Goal: Task Accomplishment & Management: Complete application form

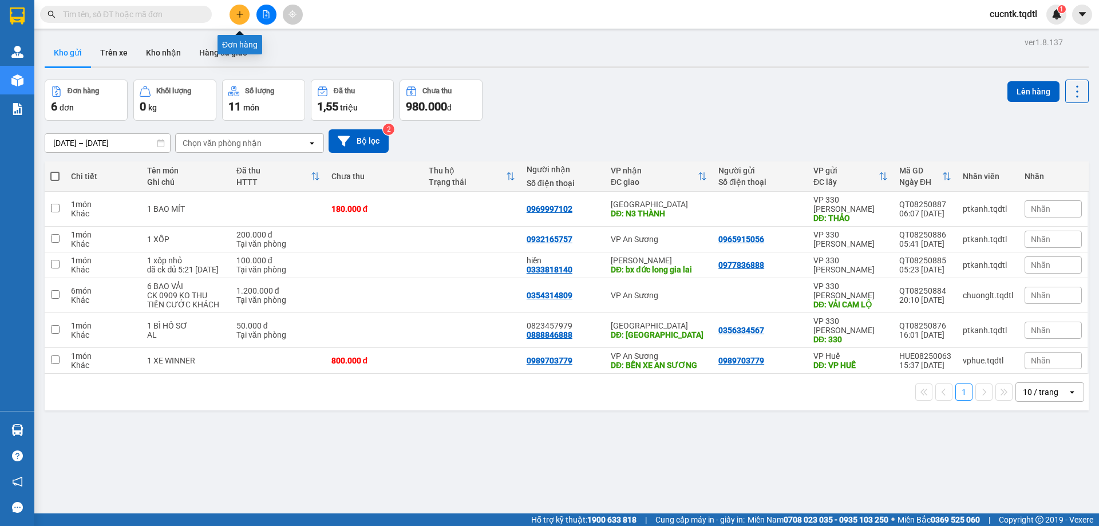
click at [240, 18] on icon "plus" at bounding box center [240, 14] width 8 height 8
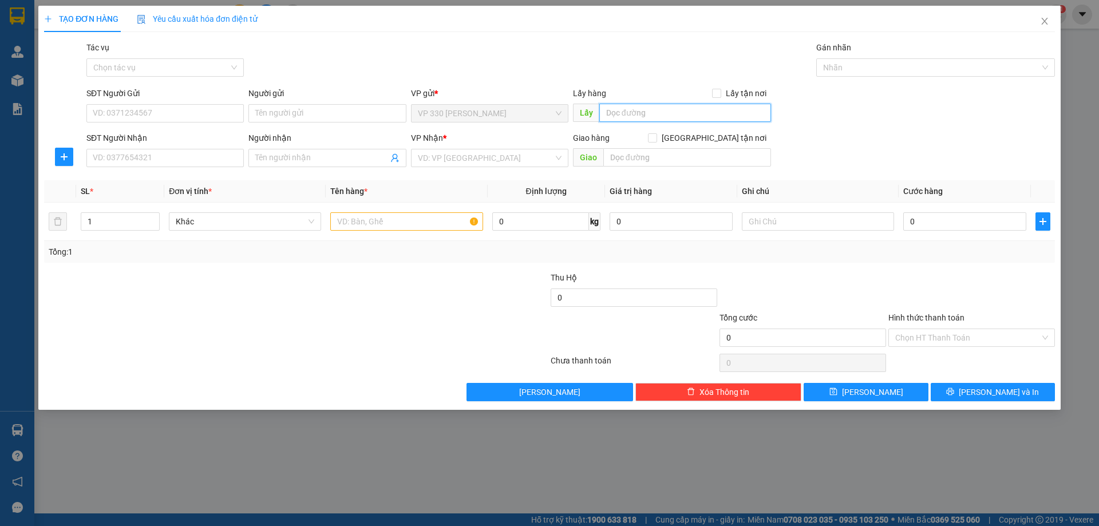
click at [624, 112] on input "text" at bounding box center [686, 113] width 172 height 18
type input "v"
type input "VP [PERSON_NAME]"
click at [181, 160] on input "SĐT Người Nhận" at bounding box center [164, 158] width 157 height 18
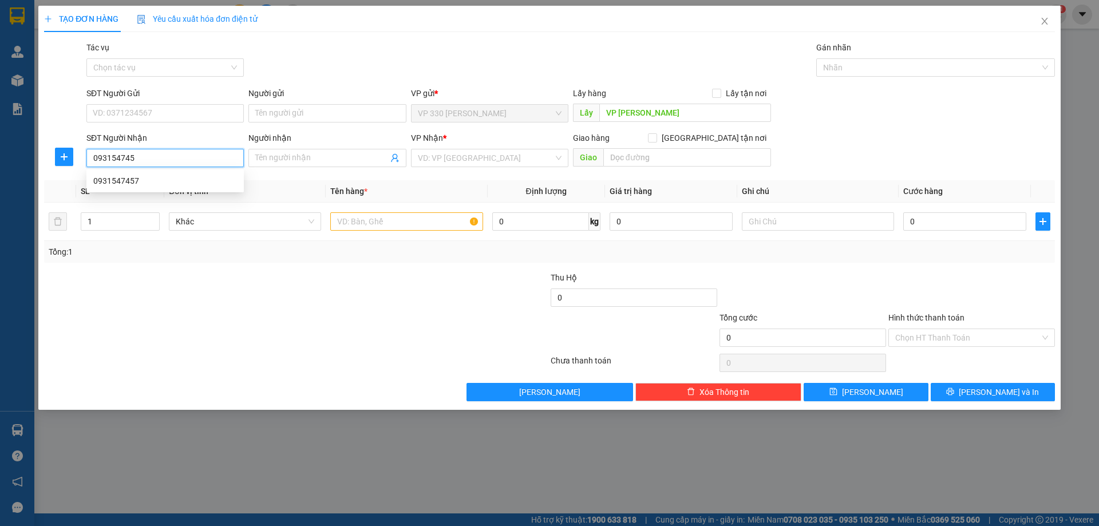
type input "0931547457"
click at [123, 182] on div "0931547457" at bounding box center [165, 181] width 144 height 13
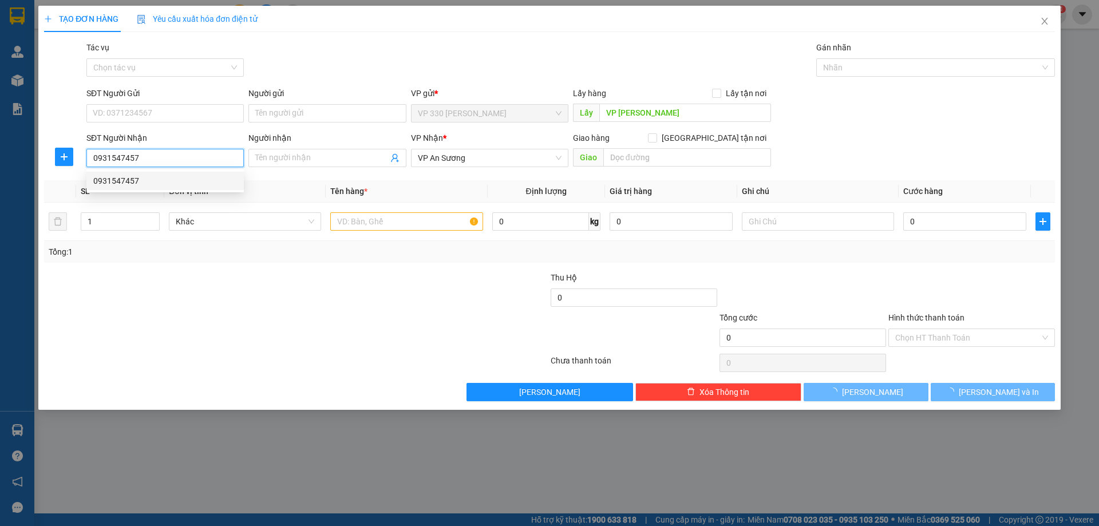
type input "70.000"
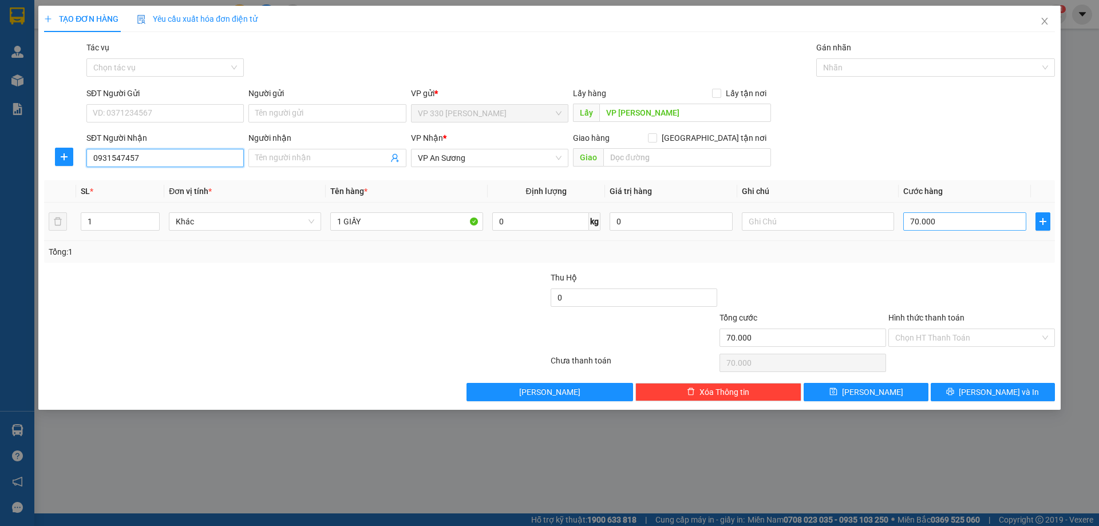
type input "0931547457"
click at [954, 216] on input "70.000" at bounding box center [965, 221] width 123 height 18
type input "1"
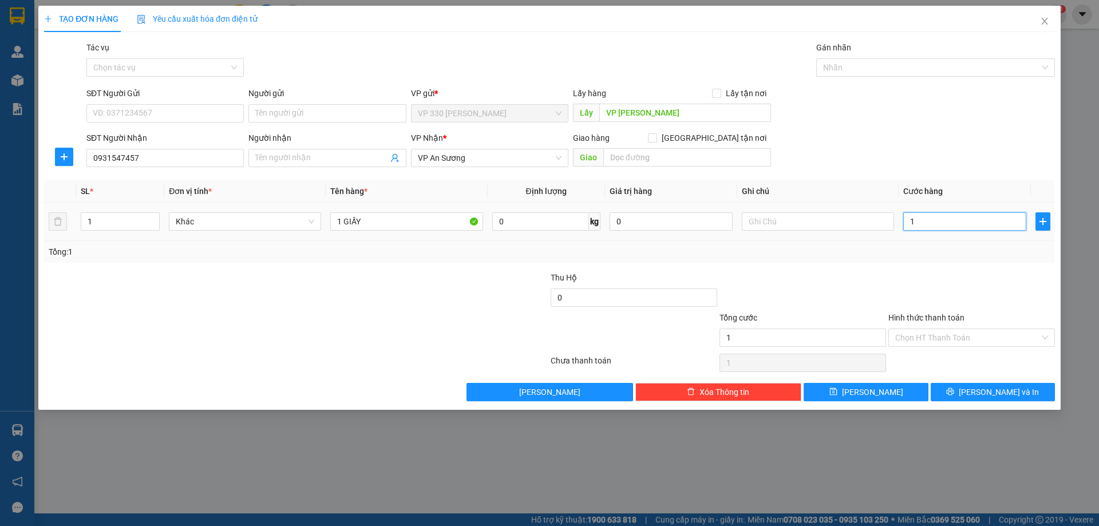
type input "10"
type input "100"
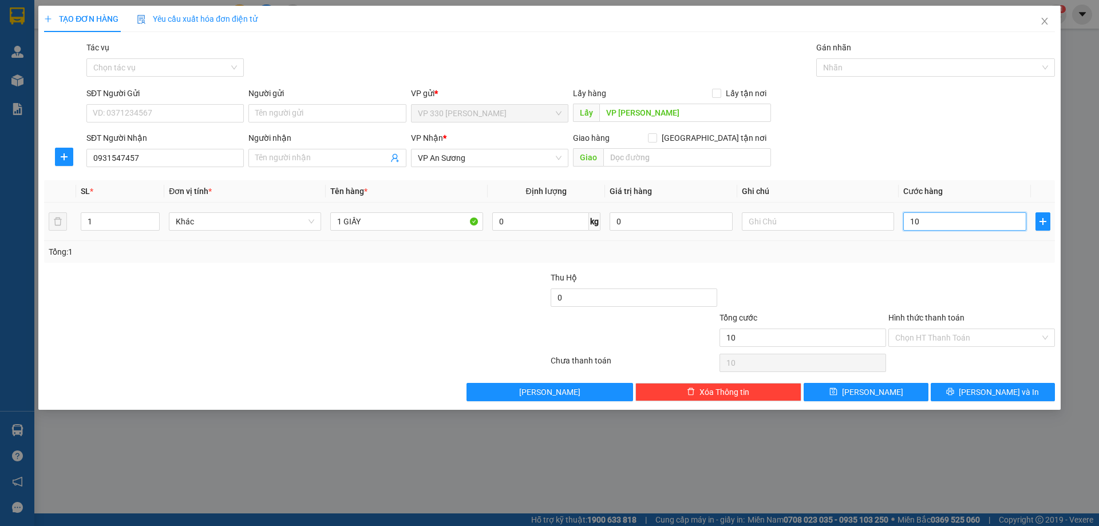
type input "100"
type input "1.000"
type input "10.000"
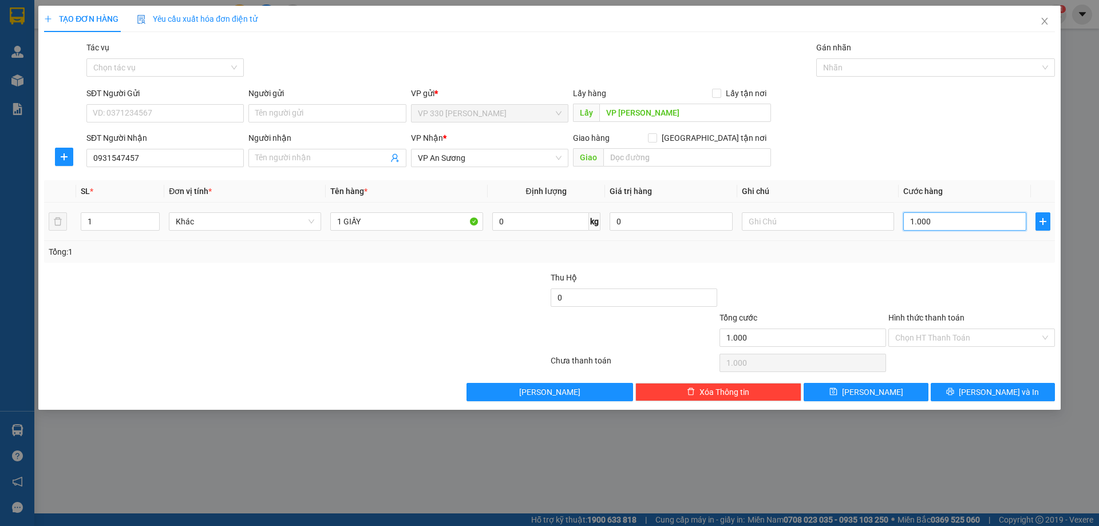
type input "10.000"
type input "100.000"
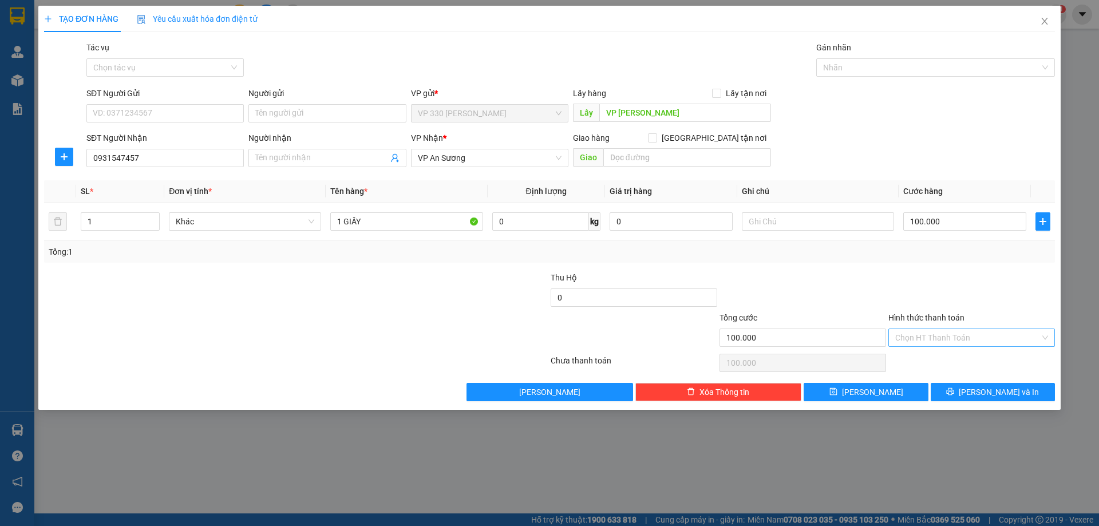
click at [918, 337] on input "Hình thức thanh toán" at bounding box center [968, 337] width 145 height 17
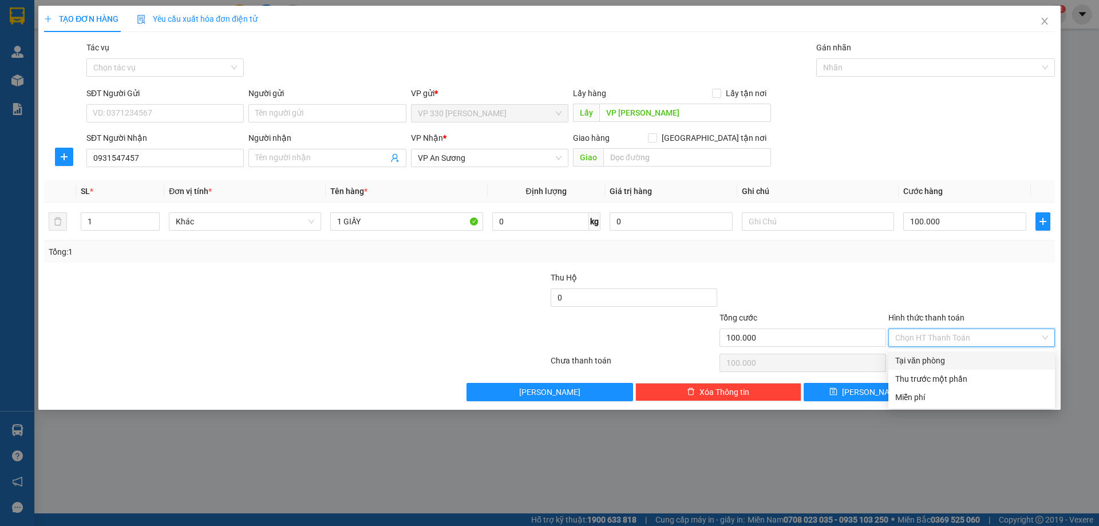
click at [918, 359] on div "Tại văn phòng" at bounding box center [972, 360] width 153 height 13
type input "0"
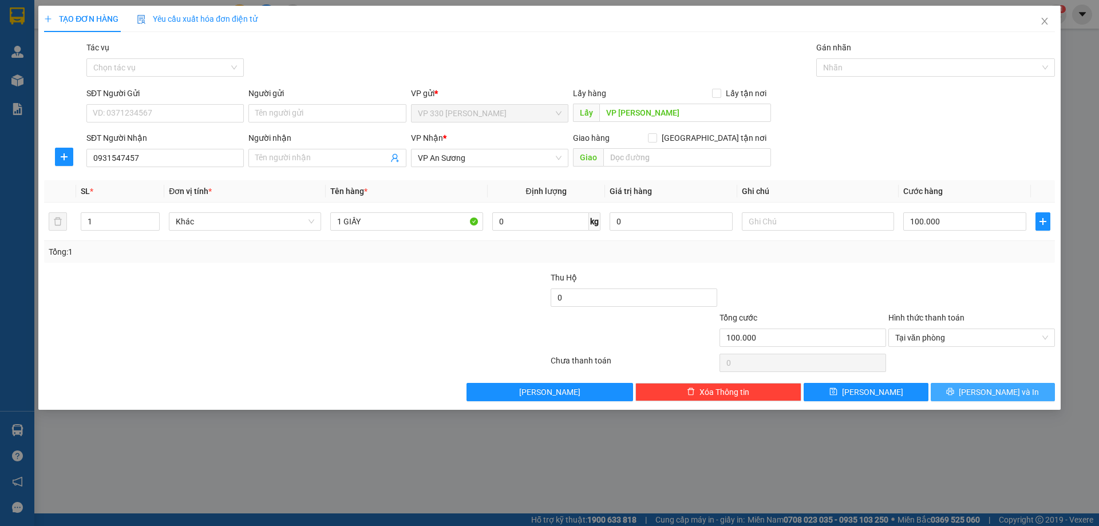
click at [955, 392] on icon "printer" at bounding box center [951, 392] width 8 height 8
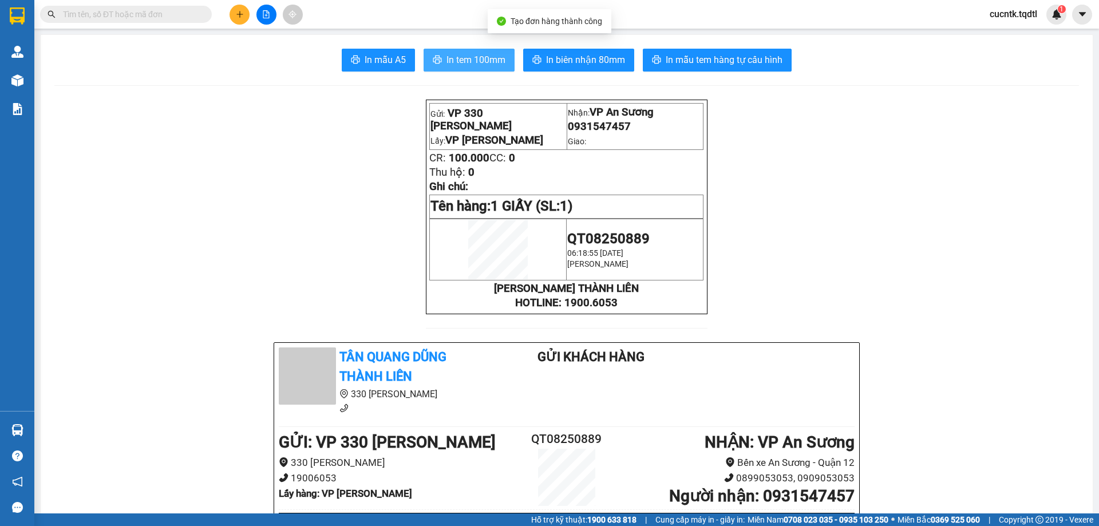
click at [472, 65] on span "In tem 100mm" at bounding box center [476, 60] width 59 height 14
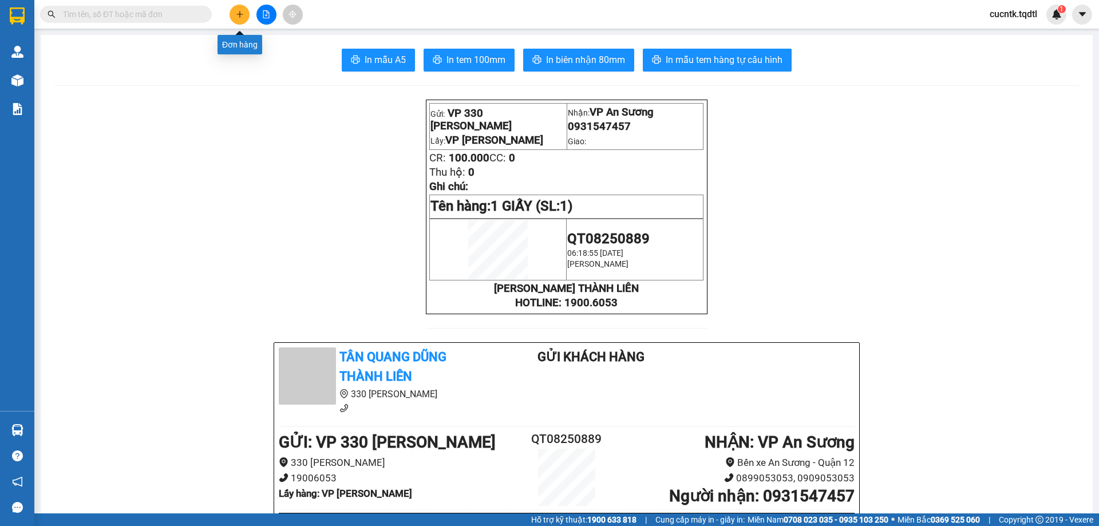
click at [241, 15] on icon "plus" at bounding box center [240, 14] width 8 height 8
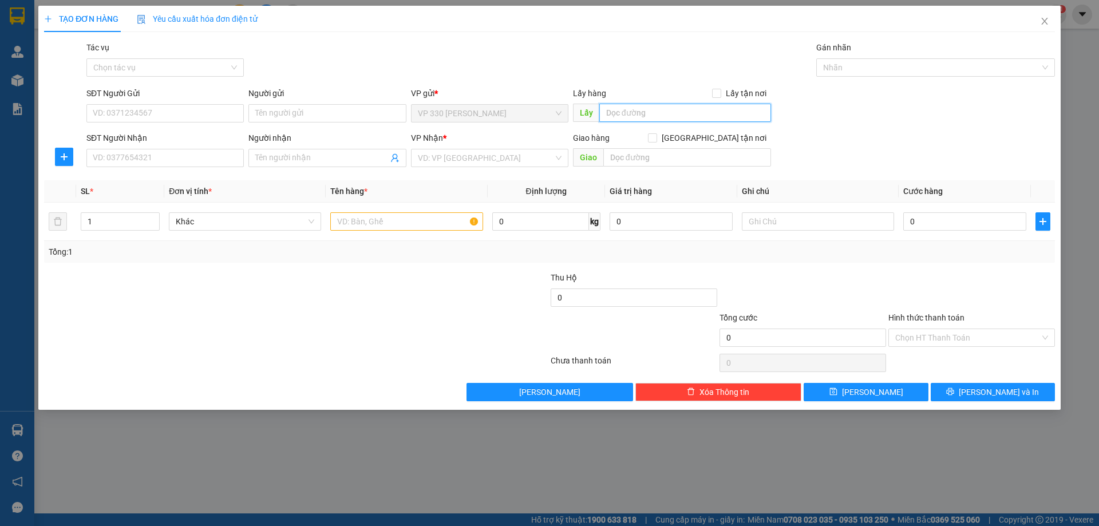
drag, startPoint x: 608, startPoint y: 112, endPoint x: 600, endPoint y: 83, distance: 30.3
click at [608, 112] on input "text" at bounding box center [686, 113] width 172 height 18
type input "VP [PERSON_NAME]"
click at [160, 161] on input "SĐT Người Nhận" at bounding box center [164, 158] width 157 height 18
drag, startPoint x: 199, startPoint y: 156, endPoint x: 3, endPoint y: 178, distance: 197.0
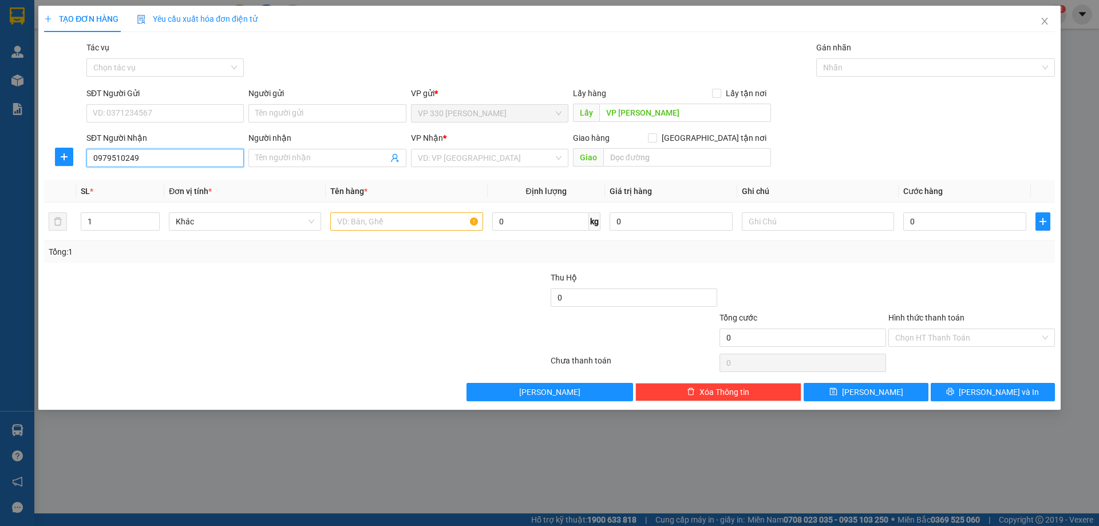
click at [3, 178] on div "TẠO ĐƠN HÀNG Yêu cầu xuất hóa đơn điện tử Transit Pickup Surcharge Ids Transit …" at bounding box center [549, 263] width 1099 height 526
type input "0979510249"
click at [478, 160] on input "search" at bounding box center [486, 157] width 136 height 17
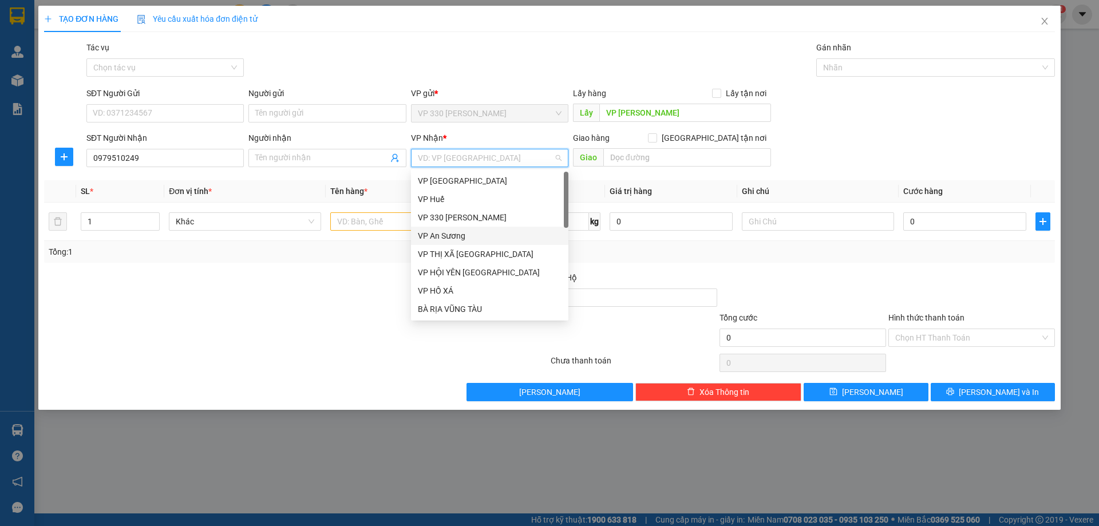
click at [468, 235] on div "VP An Sương" at bounding box center [490, 236] width 144 height 13
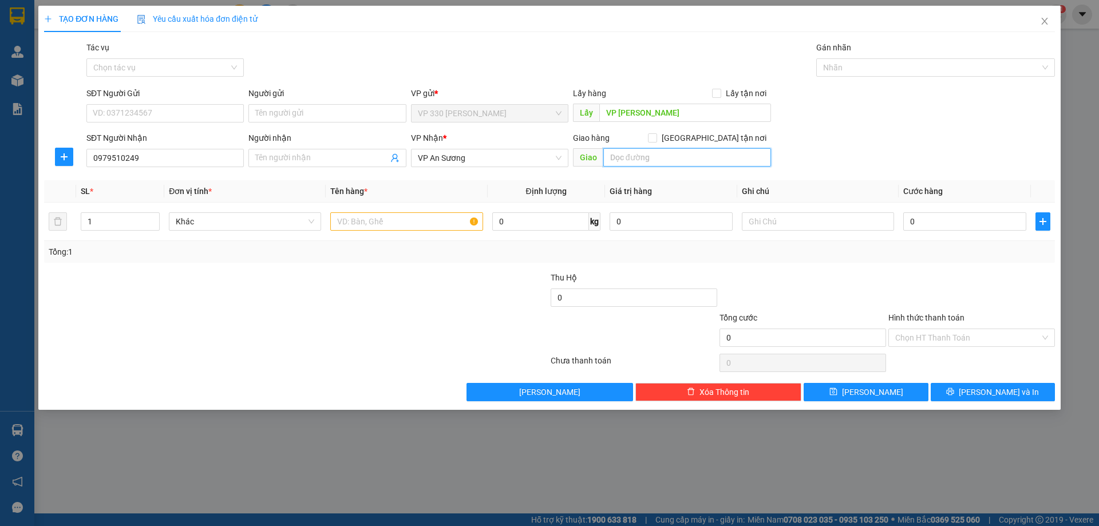
click at [687, 160] on input "text" at bounding box center [688, 157] width 168 height 18
type input "TRÀ CỔ"
click at [362, 222] on input "text" at bounding box center [406, 221] width 152 height 18
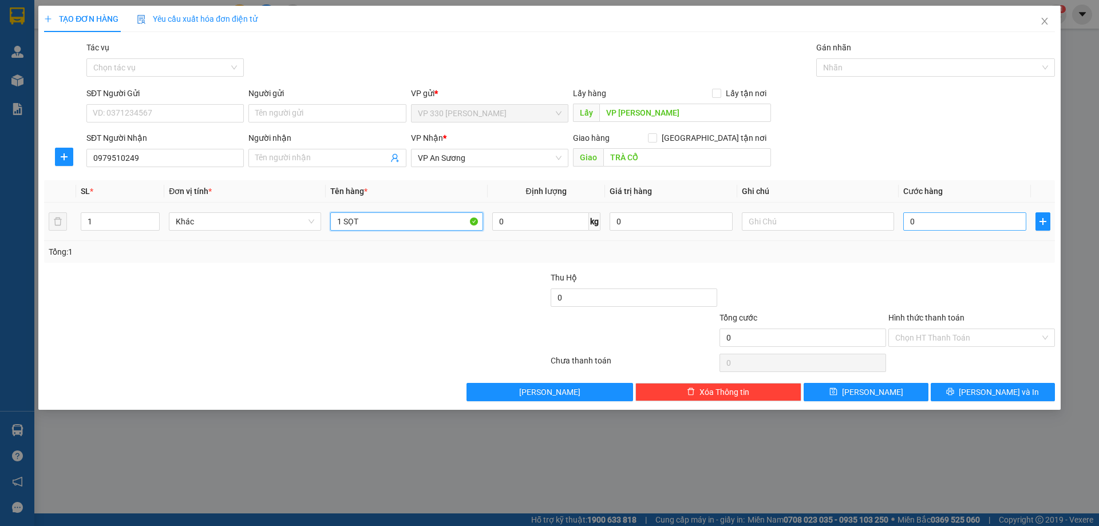
type input "1 SỌT"
click at [945, 222] on input "0" at bounding box center [965, 221] width 123 height 18
type input "1"
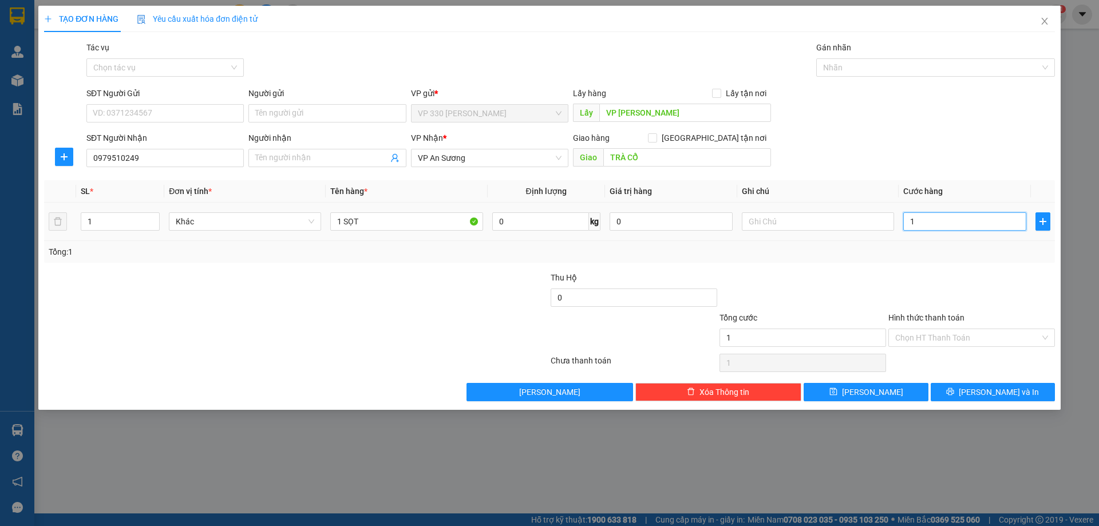
type input "10"
type input "100"
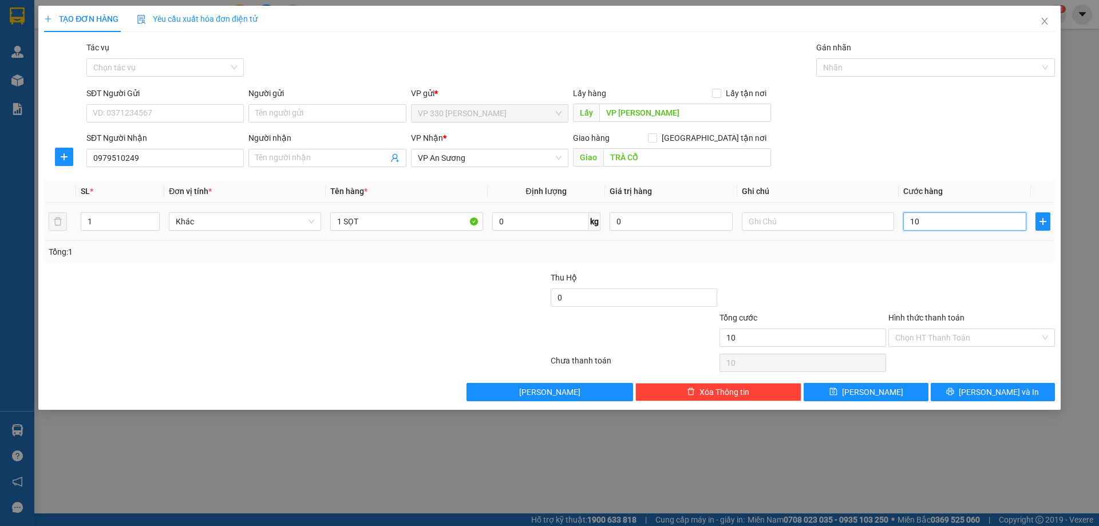
type input "100"
type input "1.000"
type input "10.000"
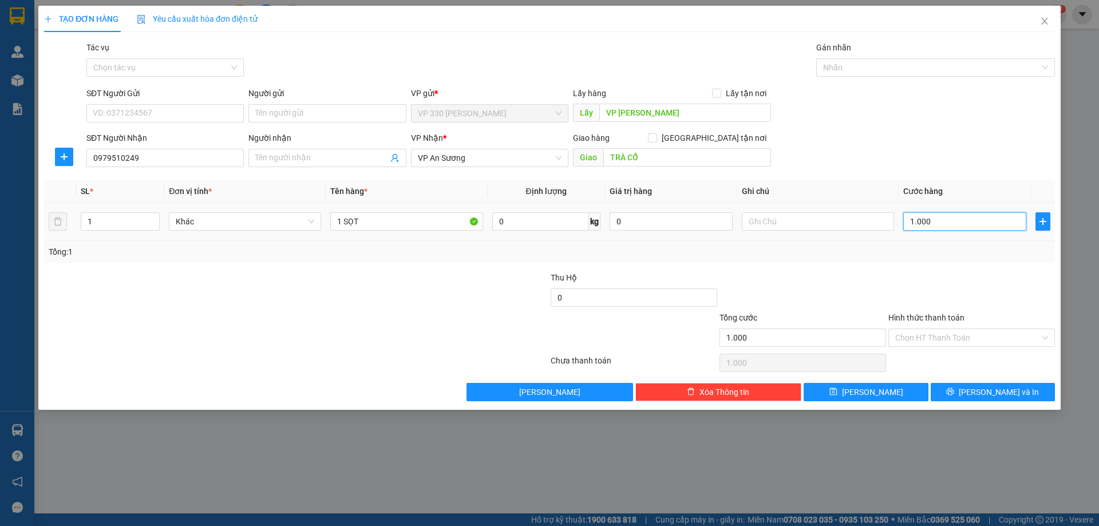
type input "10.000"
type input "100.000"
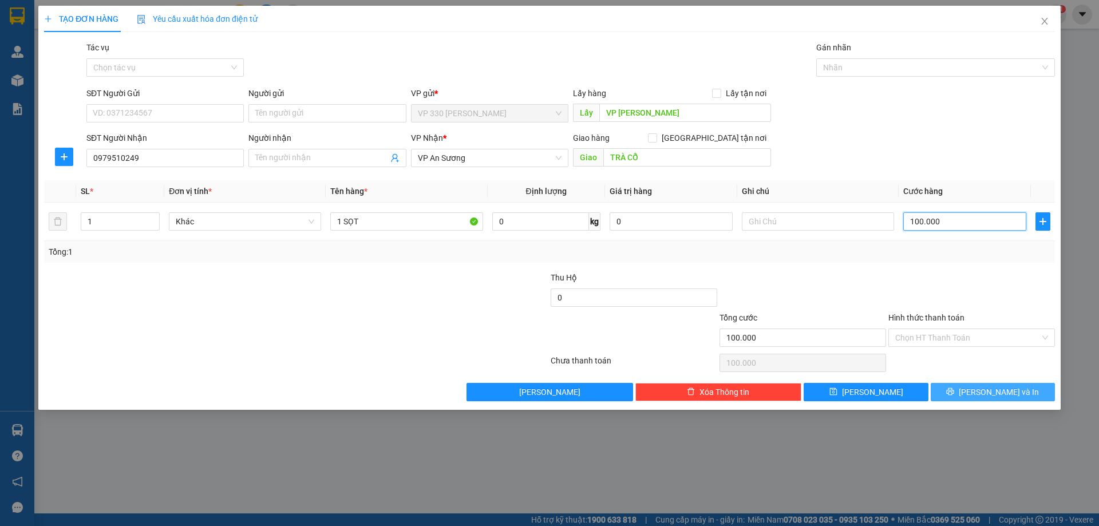
type input "100.000"
click at [984, 389] on span "[PERSON_NAME] và In" at bounding box center [999, 392] width 80 height 13
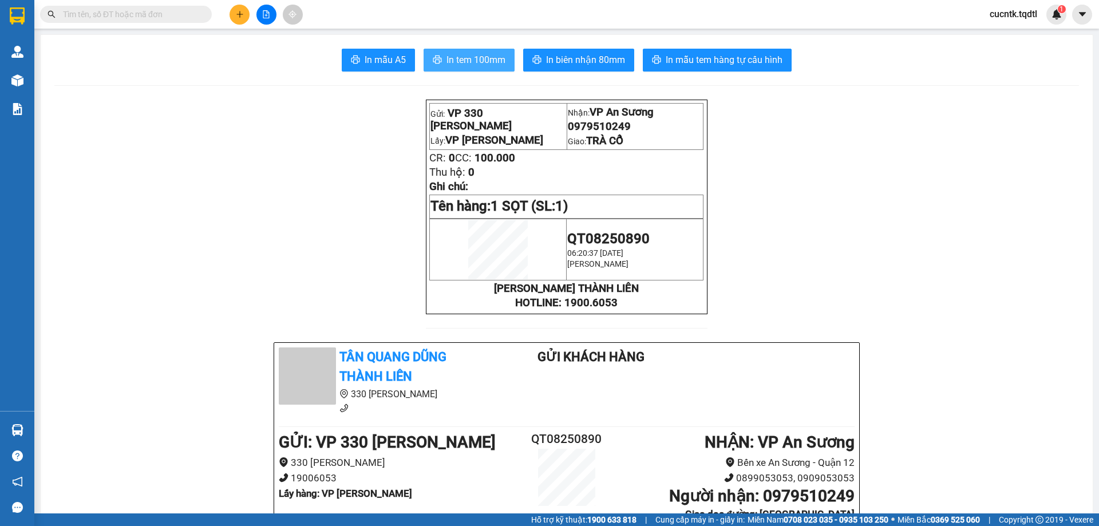
click at [473, 68] on button "In tem 100mm" at bounding box center [469, 60] width 91 height 23
click at [241, 14] on icon "plus" at bounding box center [239, 14] width 6 height 1
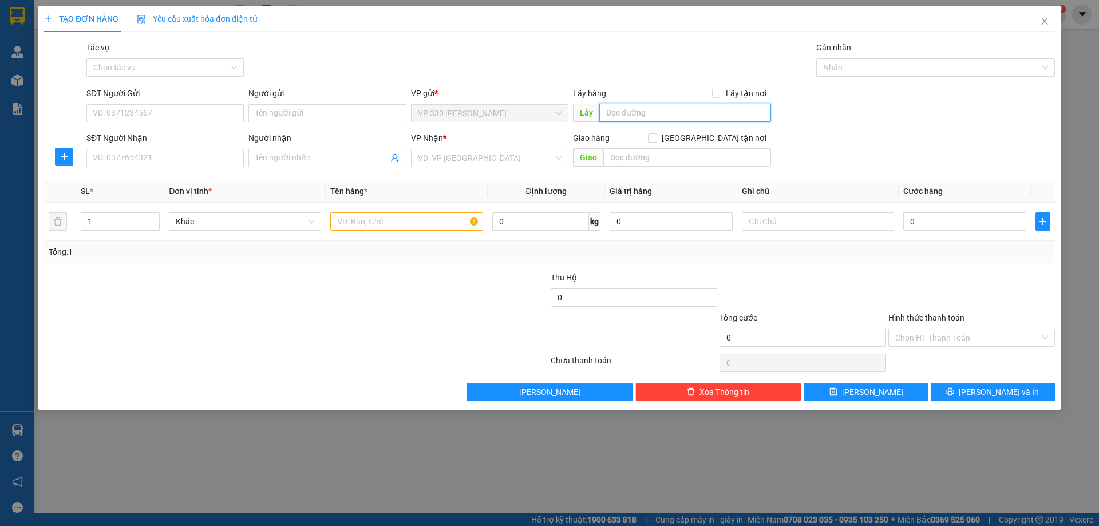
click at [704, 109] on input "text" at bounding box center [686, 113] width 172 height 18
type input "VP [PERSON_NAME]"
click at [200, 157] on input "SĐT Người Nhận" at bounding box center [164, 158] width 157 height 18
type input "0355737487"
click at [453, 164] on input "search" at bounding box center [486, 157] width 136 height 17
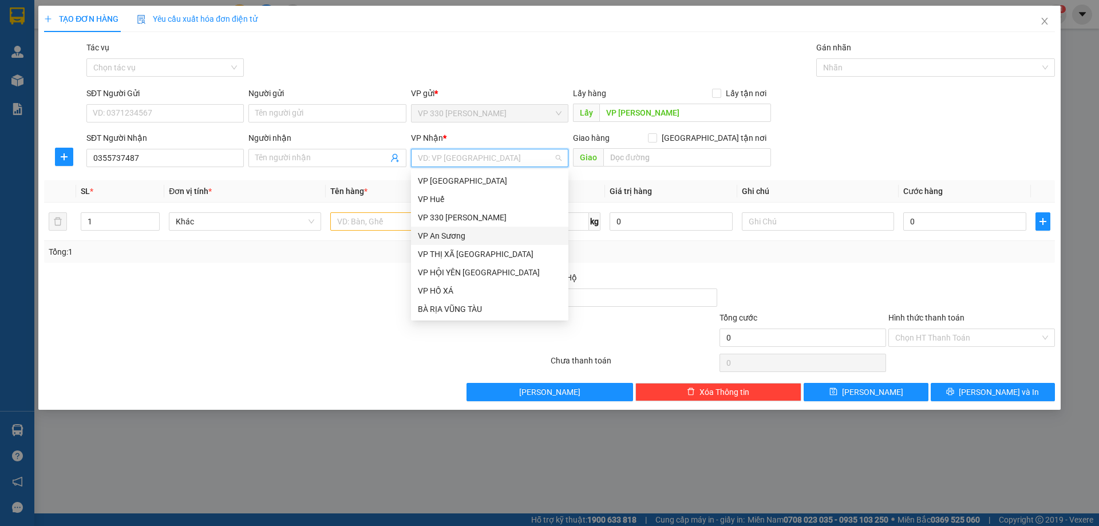
click at [491, 232] on div "VP An Sương" at bounding box center [490, 236] width 144 height 13
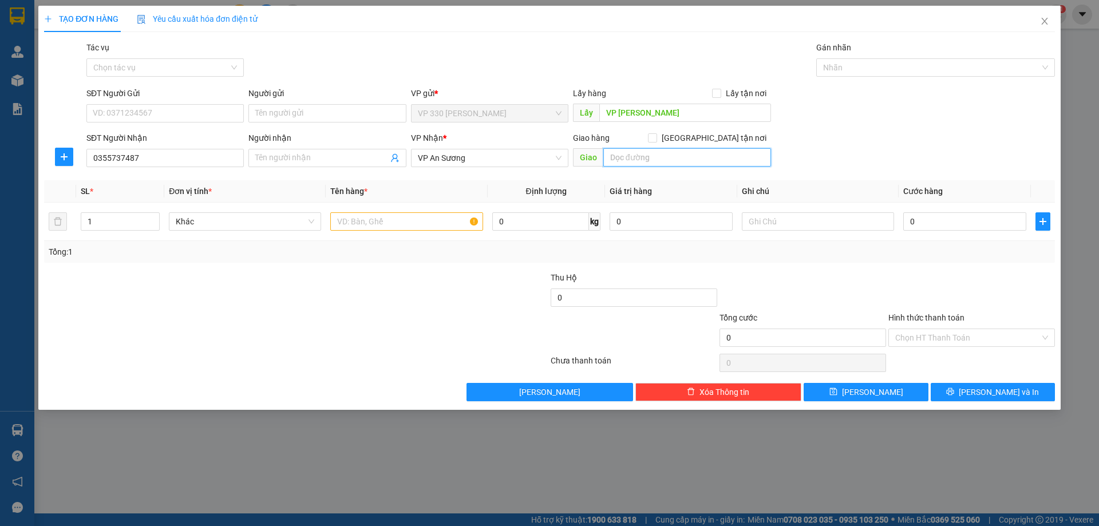
click at [687, 153] on input "text" at bounding box center [688, 157] width 168 height 18
type input "THỦ ĐỨC"
click at [392, 226] on input "text" at bounding box center [406, 221] width 152 height 18
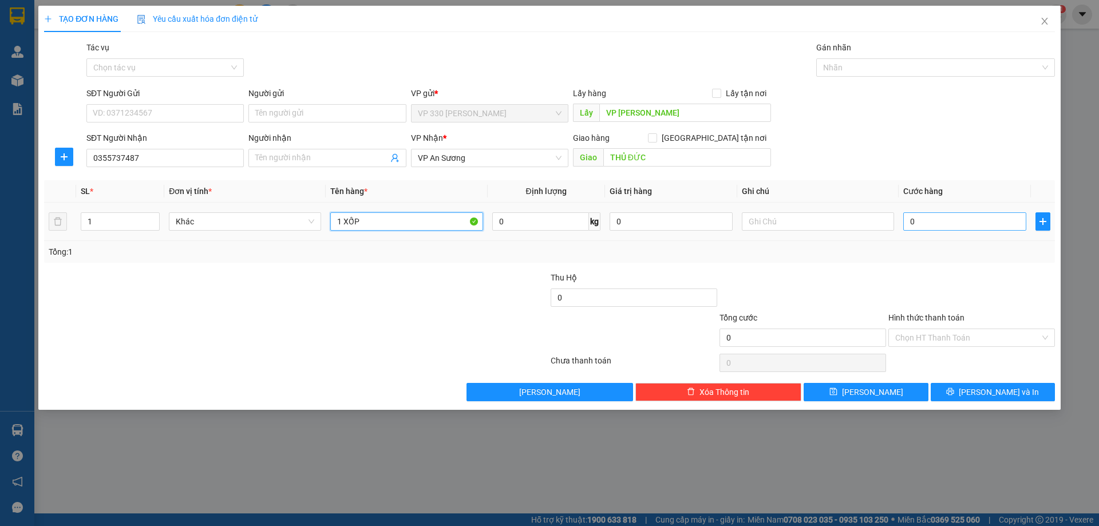
type input "1 XỐP"
click at [955, 222] on input "0" at bounding box center [965, 221] width 123 height 18
type input "1"
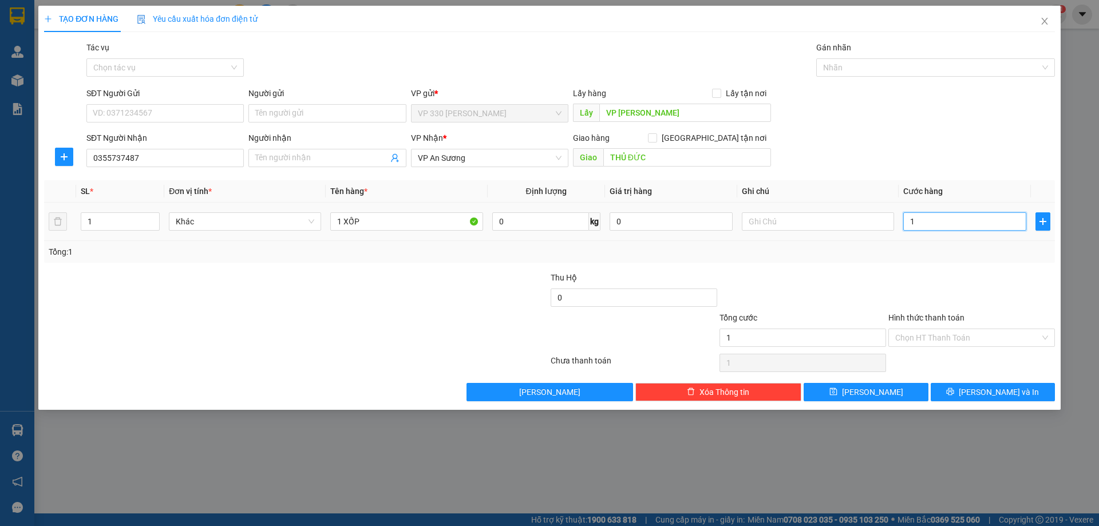
type input "15"
type input "150"
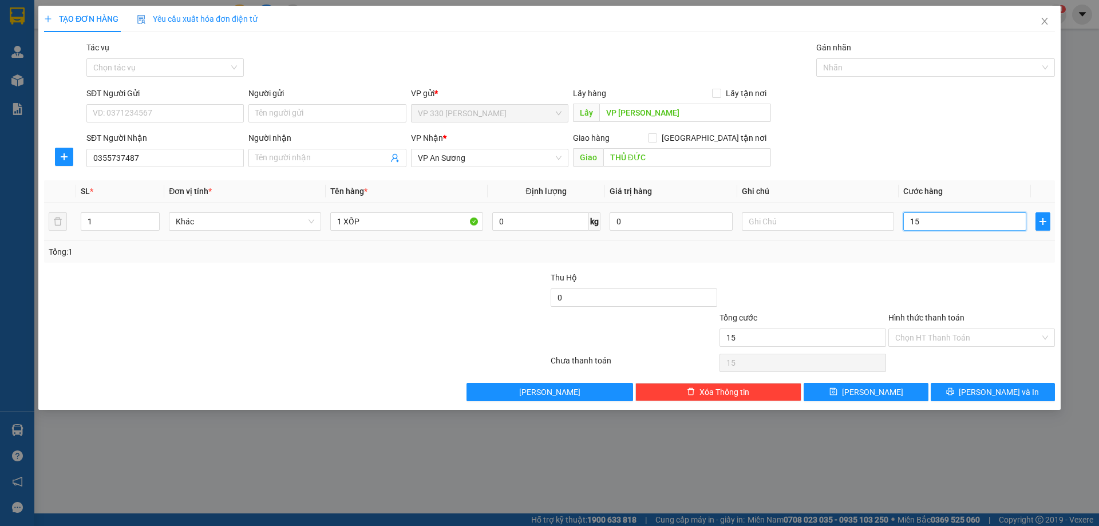
type input "150"
type input "1.500"
type input "15.000"
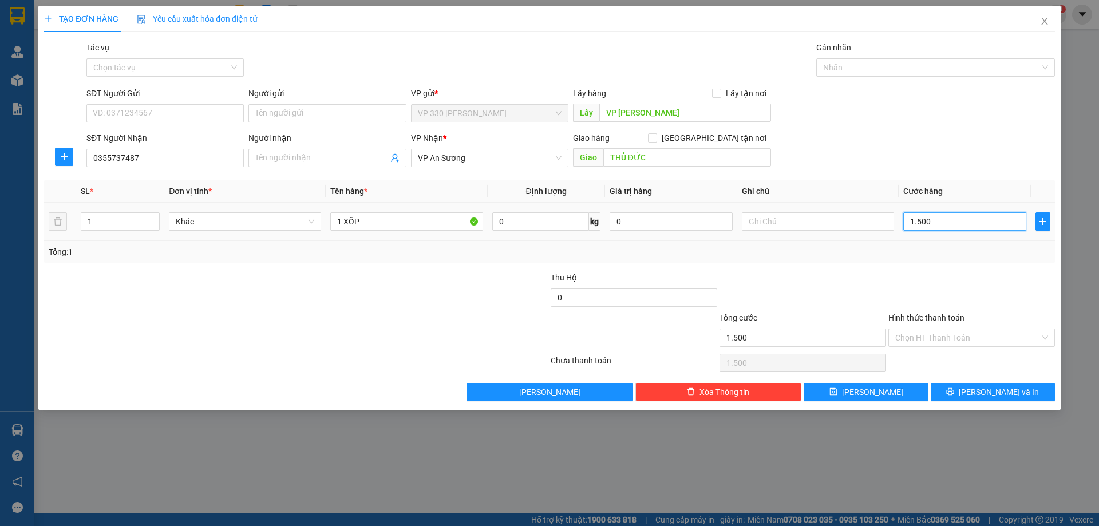
type input "15.000"
type input "150.000"
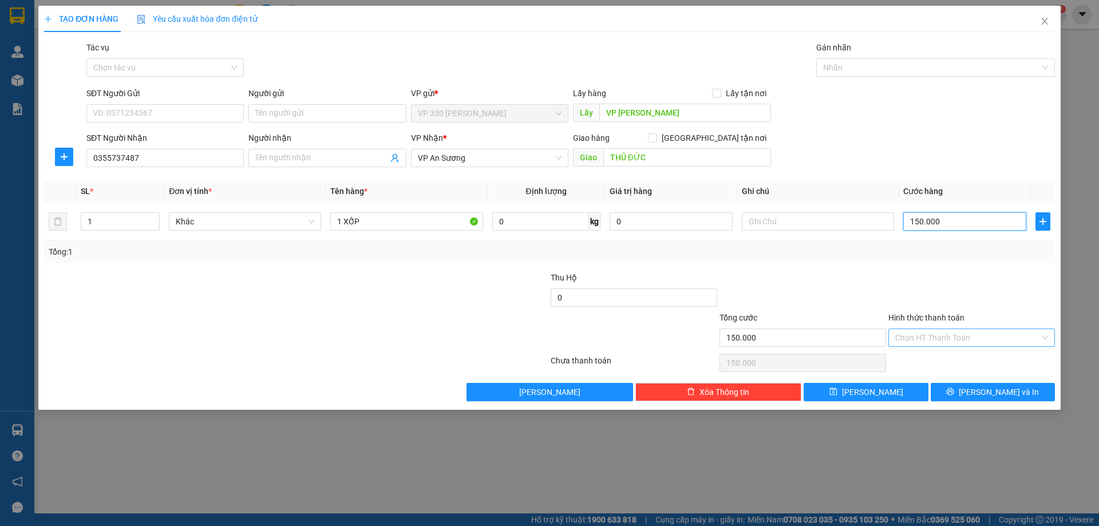
type input "150.000"
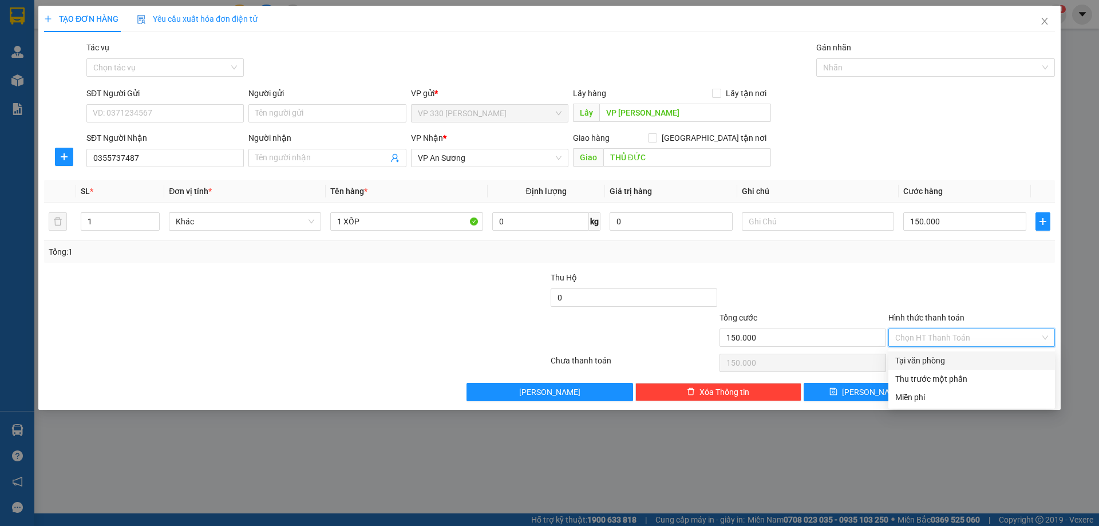
click at [973, 344] on input "Hình thức thanh toán" at bounding box center [968, 337] width 145 height 17
click at [945, 362] on div "Tại văn phòng" at bounding box center [972, 360] width 153 height 13
type input "0"
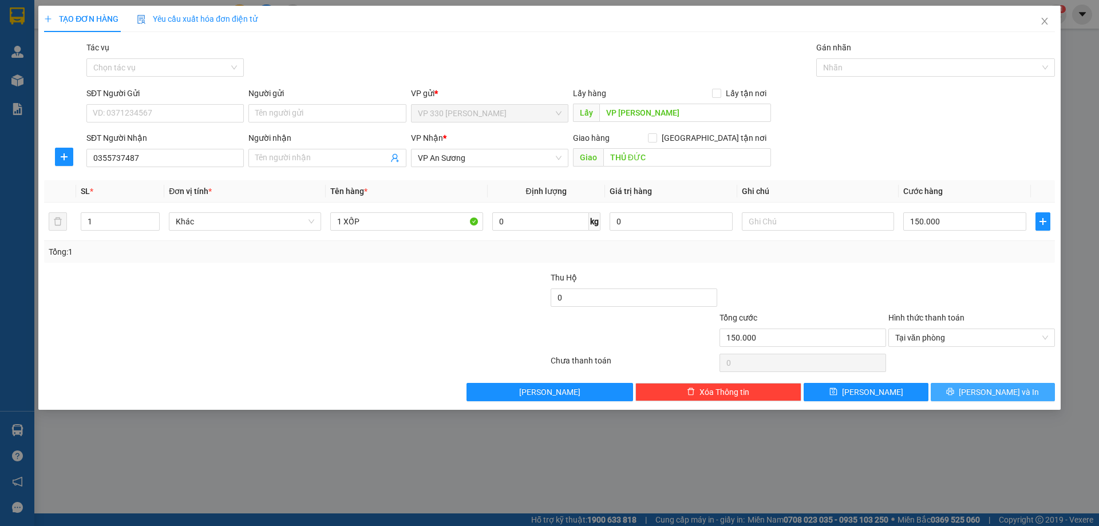
click at [955, 395] on icon "printer" at bounding box center [950, 391] width 7 height 7
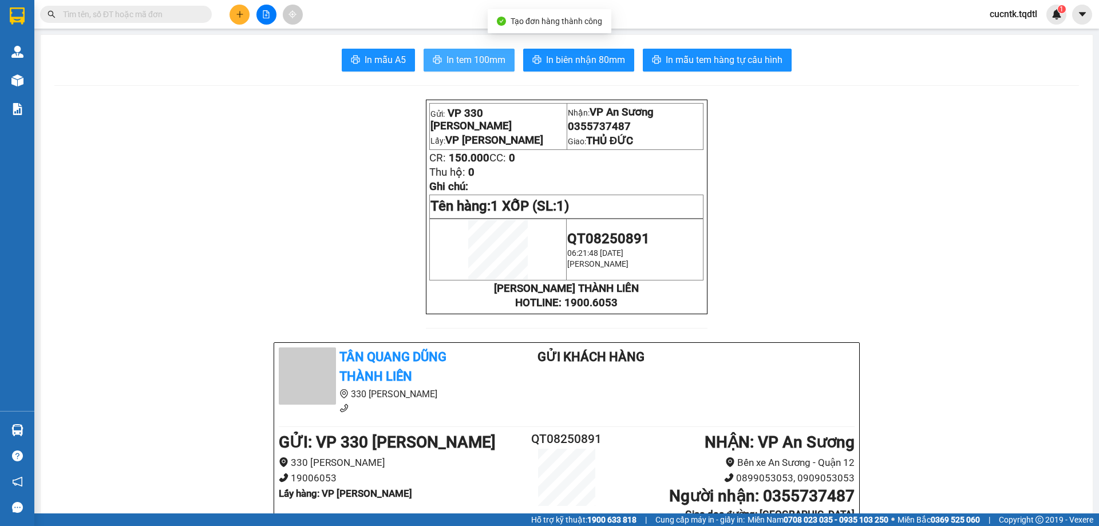
click at [469, 62] on span "In tem 100mm" at bounding box center [476, 60] width 59 height 14
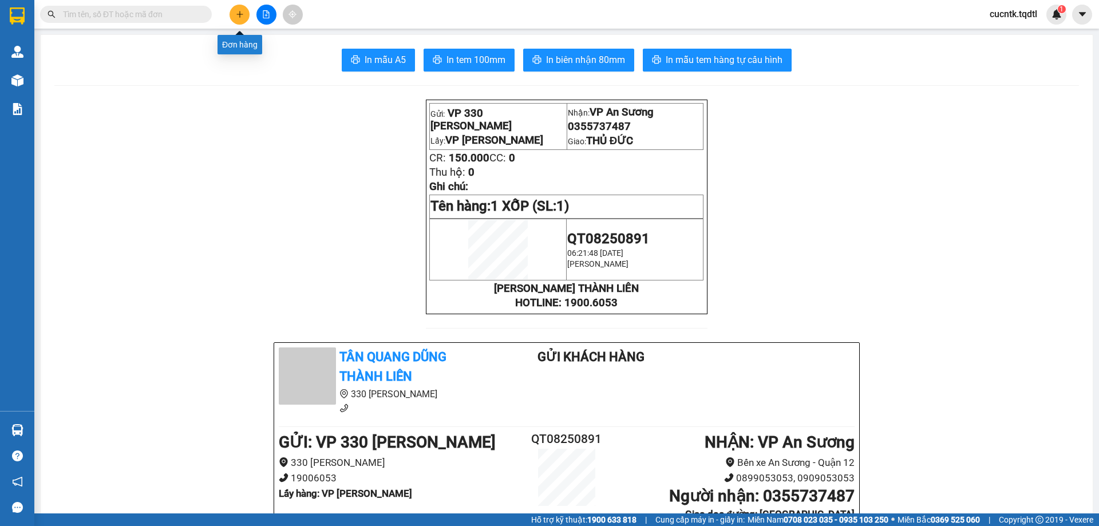
click at [243, 11] on icon "plus" at bounding box center [240, 14] width 8 height 8
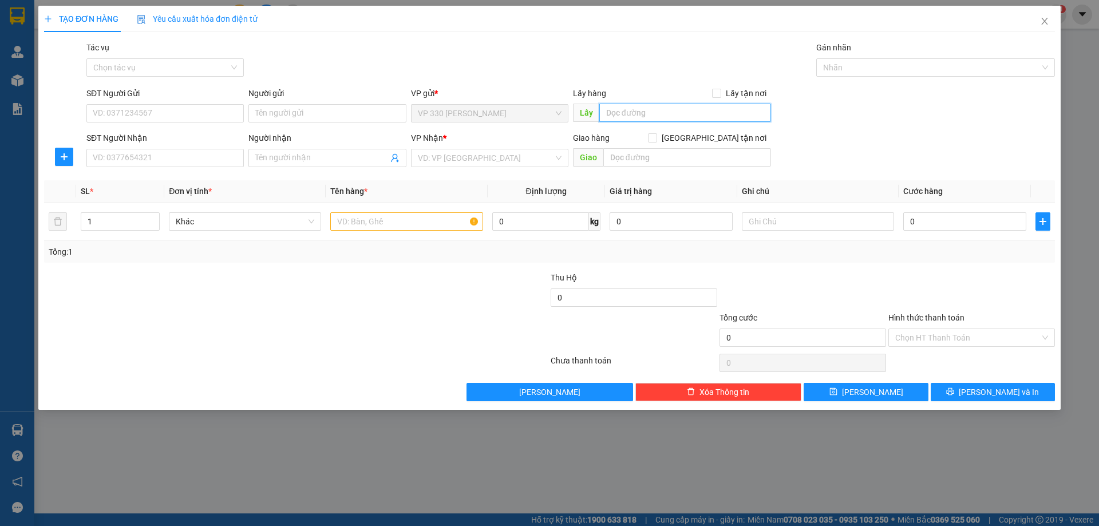
click at [673, 111] on input "text" at bounding box center [686, 113] width 172 height 18
type input "VP [PERSON_NAME]"
click at [201, 155] on input "SĐT Người Nhận" at bounding box center [164, 158] width 157 height 18
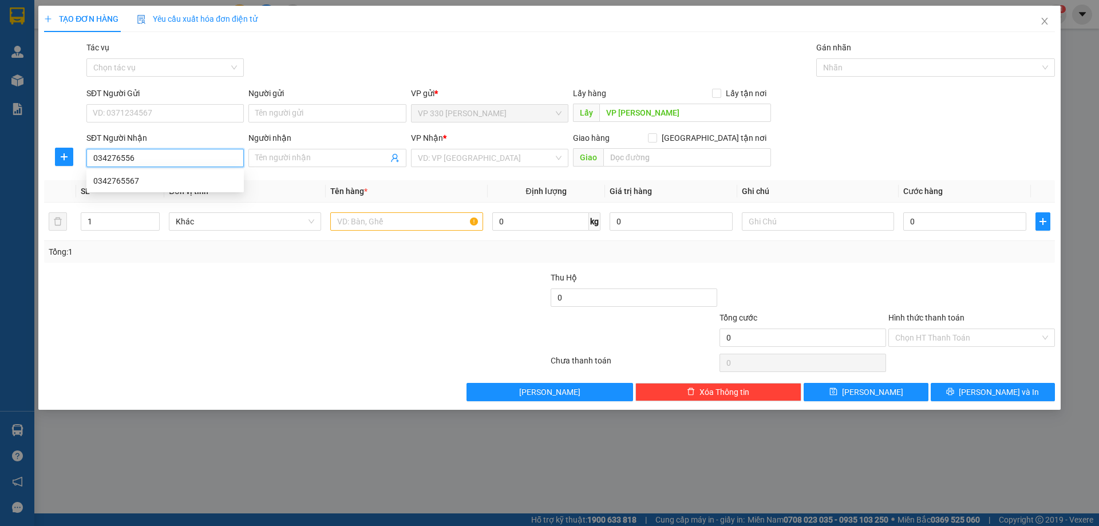
type input "0342765567"
click at [121, 185] on div "0342765567" at bounding box center [165, 181] width 144 height 13
type input "450.000"
type input "0342765567"
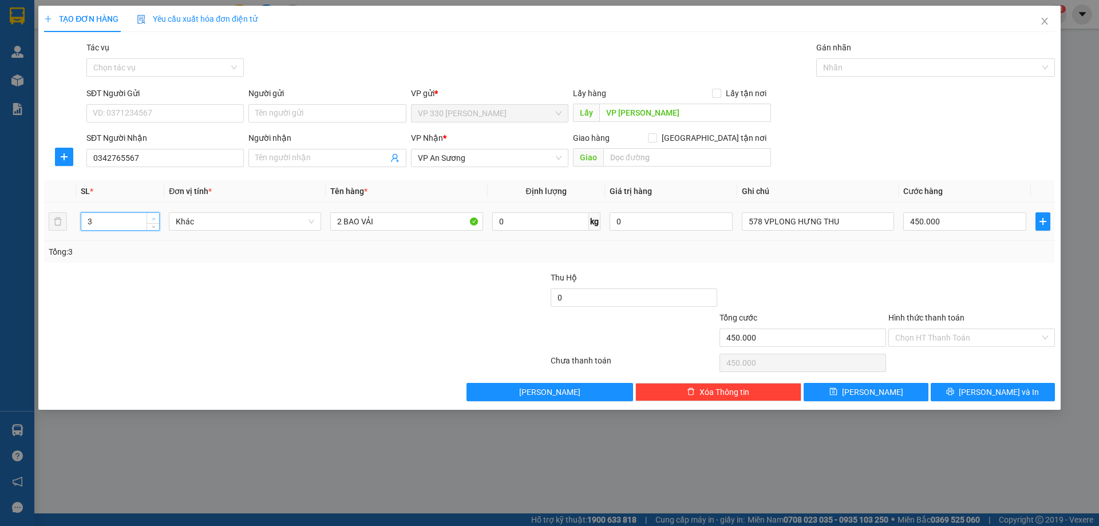
click at [152, 217] on icon "up" at bounding box center [154, 219] width 4 height 4
type input "4"
click at [152, 217] on icon "up" at bounding box center [154, 219] width 4 height 4
drag, startPoint x: 342, startPoint y: 221, endPoint x: 322, endPoint y: 226, distance: 21.1
click at [322, 226] on tr "4 Khác 2 BAO VẢI 0 kg 0 578 VPLONG HƯNG THU 450.000" at bounding box center [549, 222] width 1011 height 38
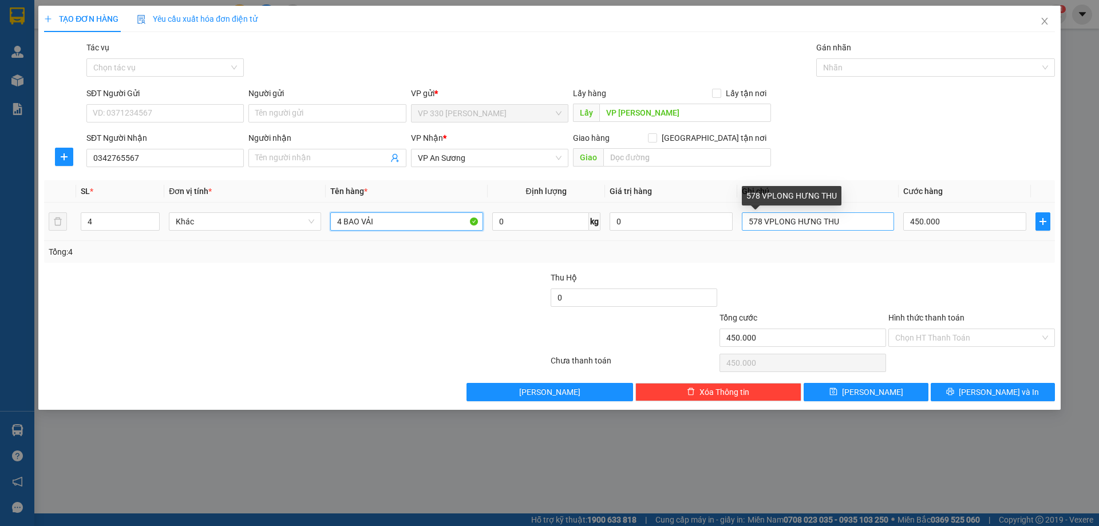
type input "4 BAO VẢI"
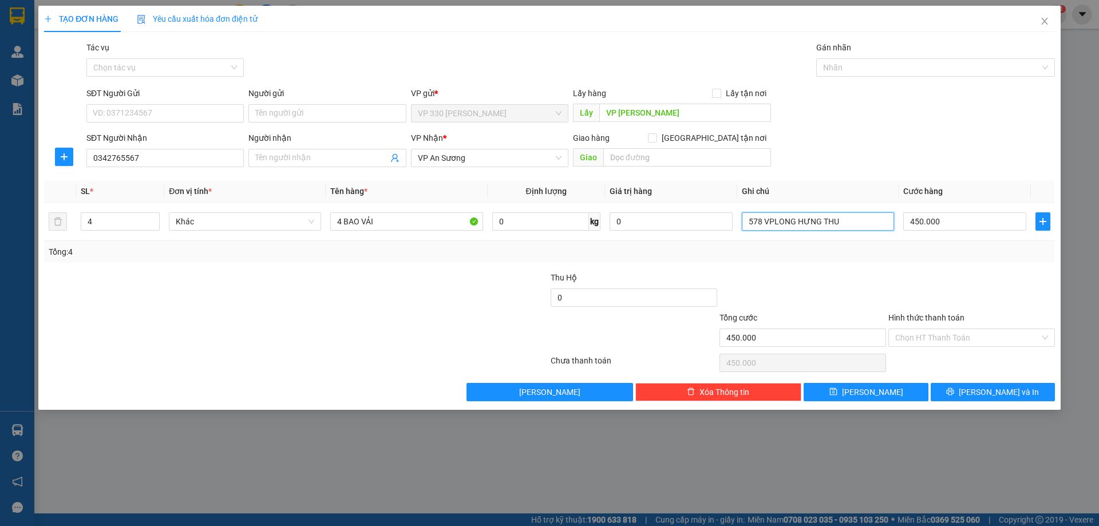
drag, startPoint x: 847, startPoint y: 217, endPoint x: 693, endPoint y: 244, distance: 156.9
click at [693, 244] on div "SL * Đơn vị tính * Tên hàng * Định lượng Giá trị hàng Ghi chú Cước hàng 4 Khác …" at bounding box center [549, 221] width 1011 height 82
click at [955, 219] on input "450.000" at bounding box center [965, 221] width 123 height 18
type input "8"
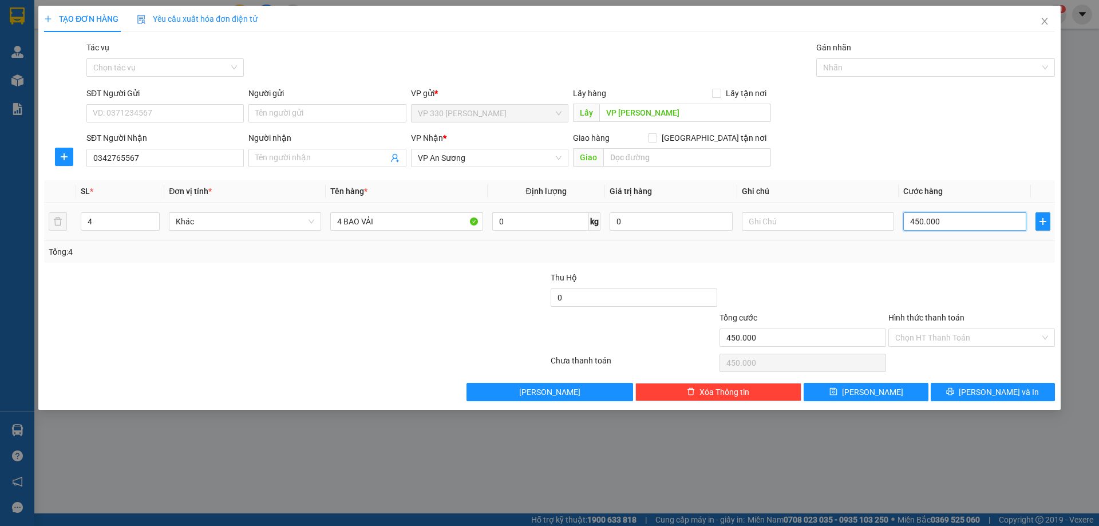
type input "8"
type input "80"
type input "800"
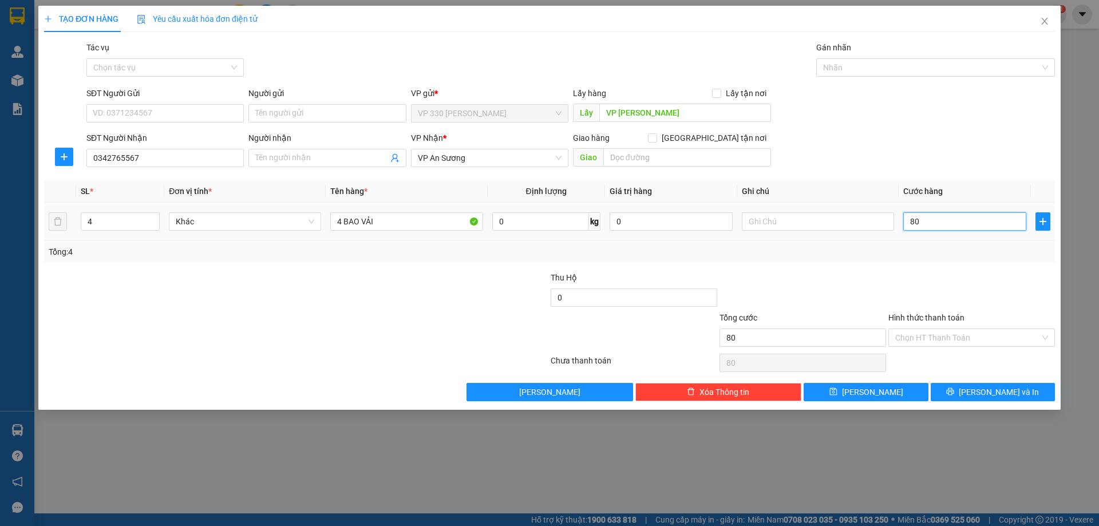
type input "800"
type input "8.000"
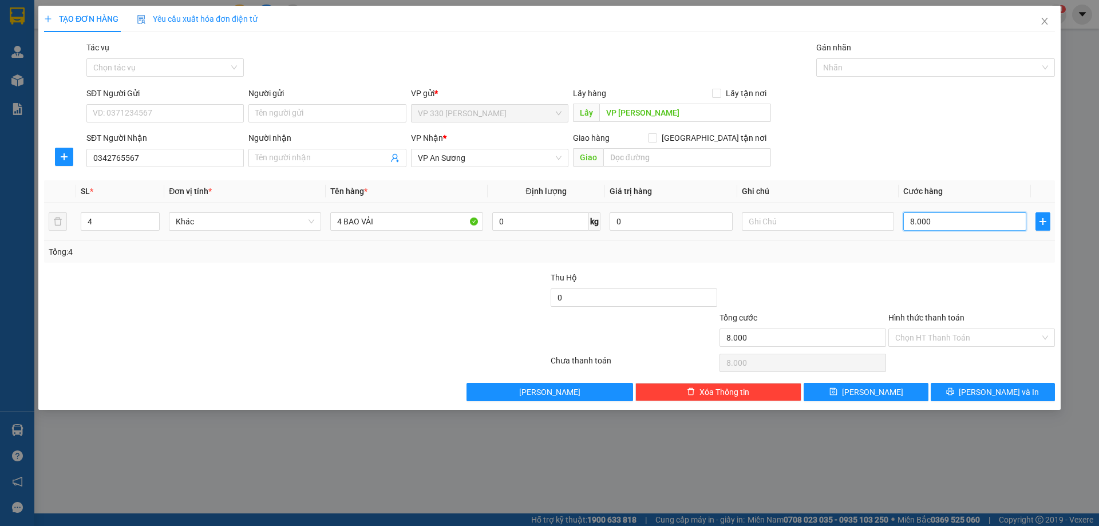
type input "80.000"
type input "800.000"
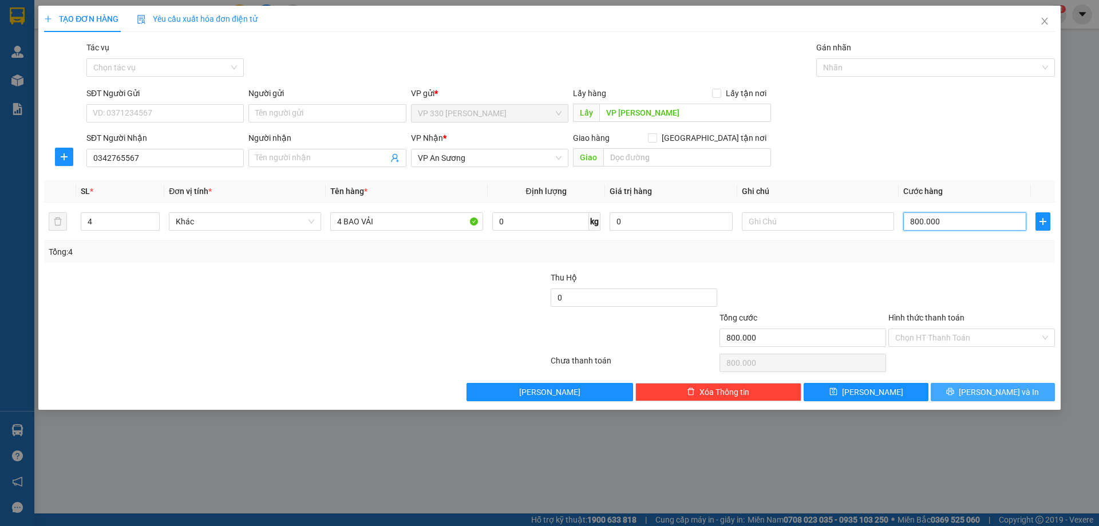
type input "800.000"
click at [979, 392] on button "[PERSON_NAME] và In" at bounding box center [993, 392] width 124 height 18
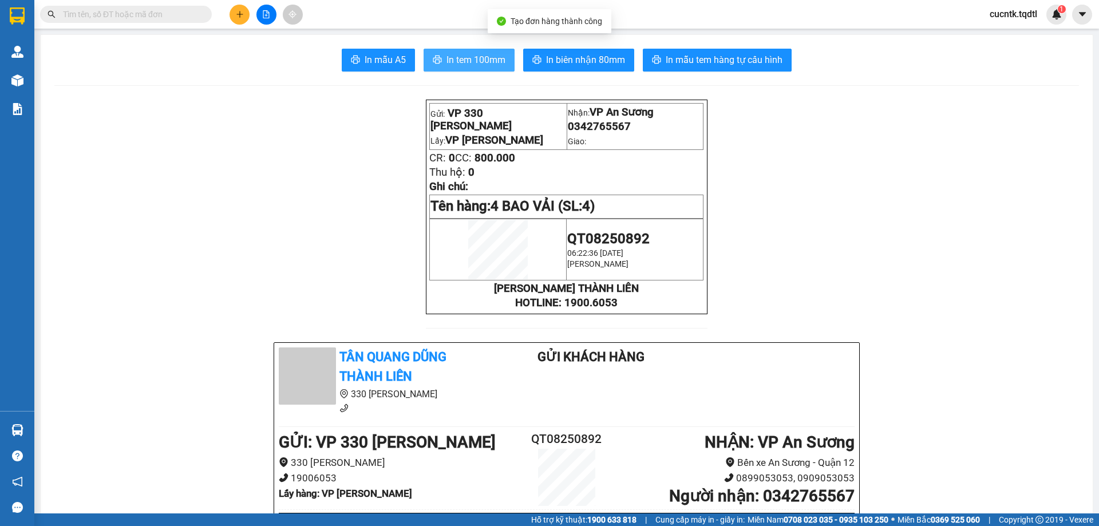
click at [469, 65] on span "In tem 100mm" at bounding box center [476, 60] width 59 height 14
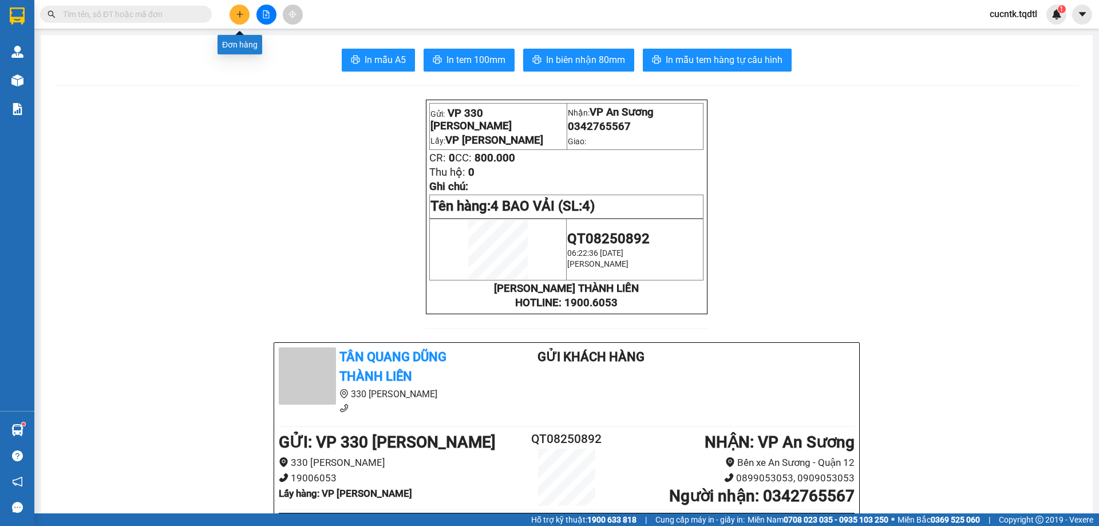
click at [242, 18] on icon "plus" at bounding box center [240, 14] width 8 height 8
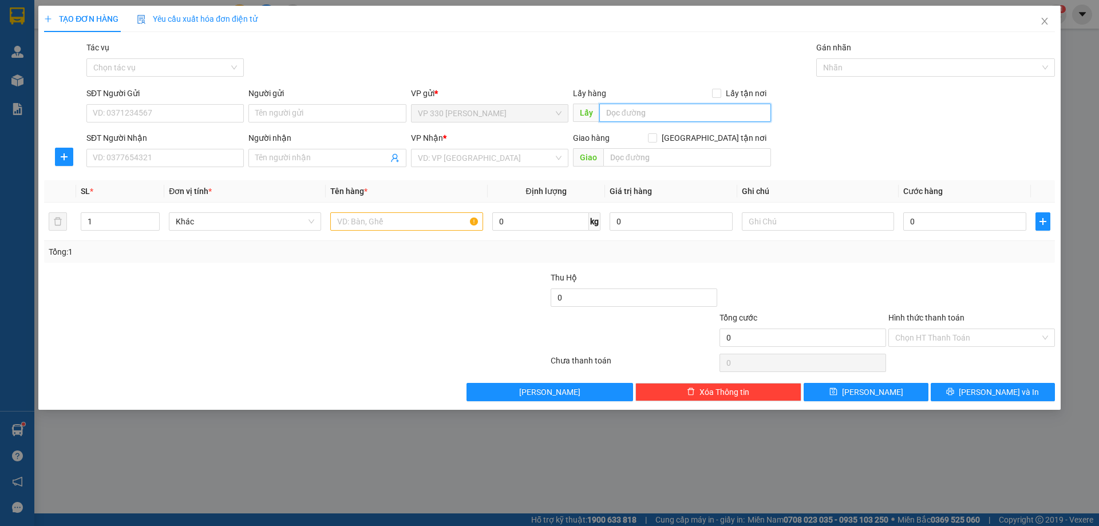
click at [647, 110] on input "text" at bounding box center [686, 113] width 172 height 18
type input "VP [PERSON_NAME]"
click at [107, 161] on input "SĐT Người Nhận" at bounding box center [164, 158] width 157 height 18
click at [116, 166] on input "SĐT Người Nhận" at bounding box center [164, 158] width 157 height 18
type input "0902969319"
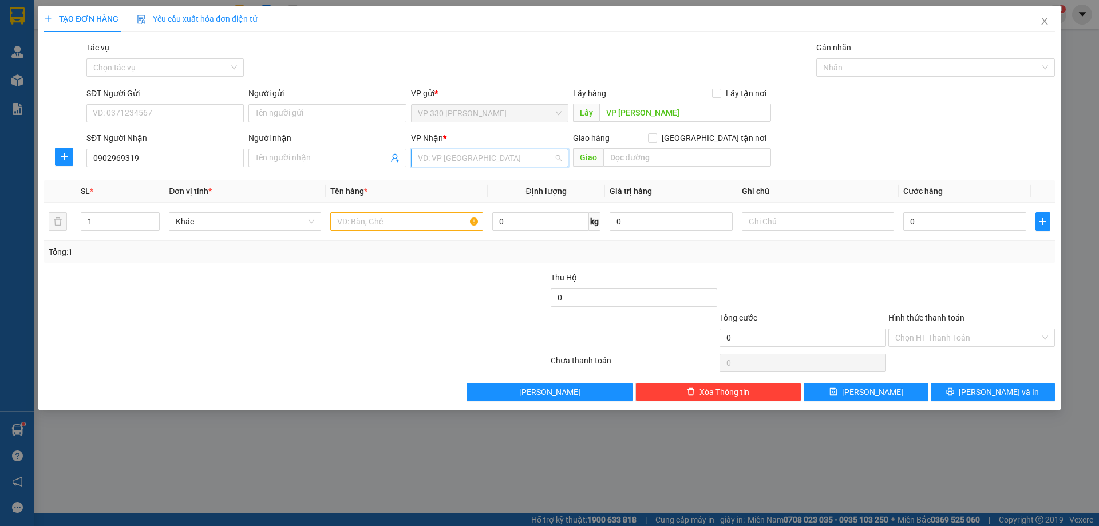
click at [523, 163] on input "search" at bounding box center [486, 157] width 136 height 17
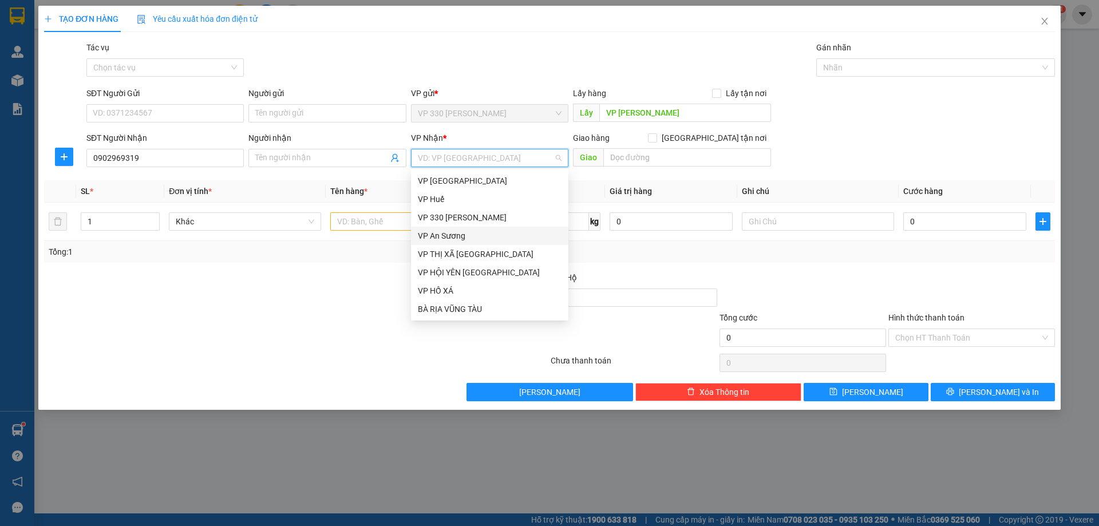
click at [492, 235] on div "VP An Sương" at bounding box center [490, 236] width 144 height 13
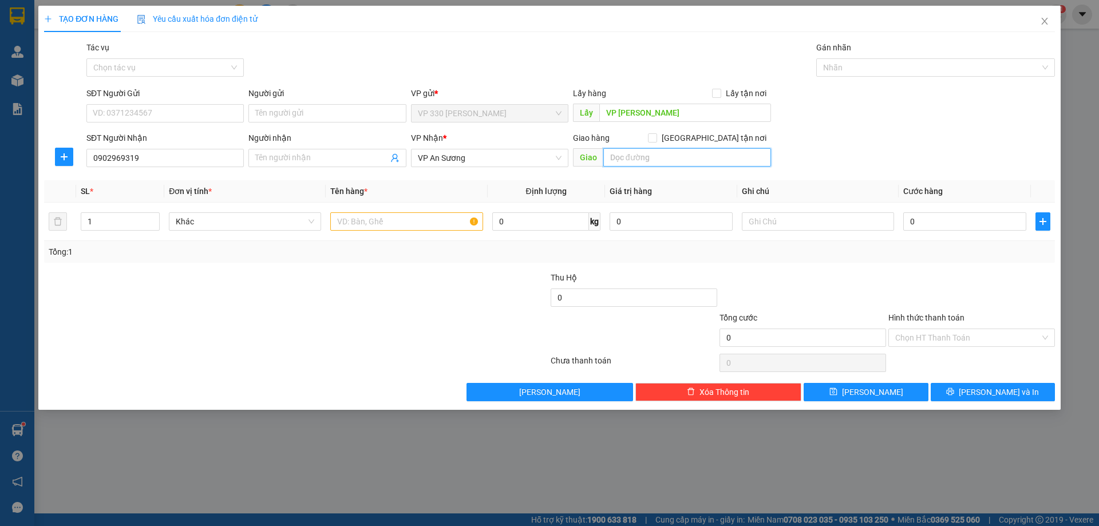
click at [667, 153] on input "text" at bounding box center [688, 157] width 168 height 18
type input "CV [PERSON_NAME]"
click at [370, 226] on input "text" at bounding box center [406, 221] width 152 height 18
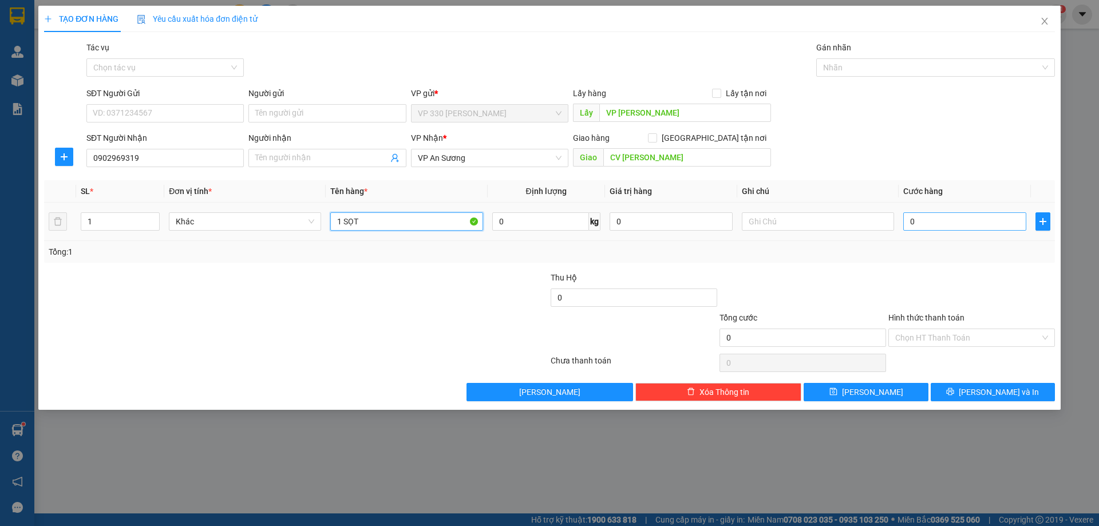
type input "1 SỌT"
click at [973, 227] on input "0" at bounding box center [965, 221] width 123 height 18
type input "1"
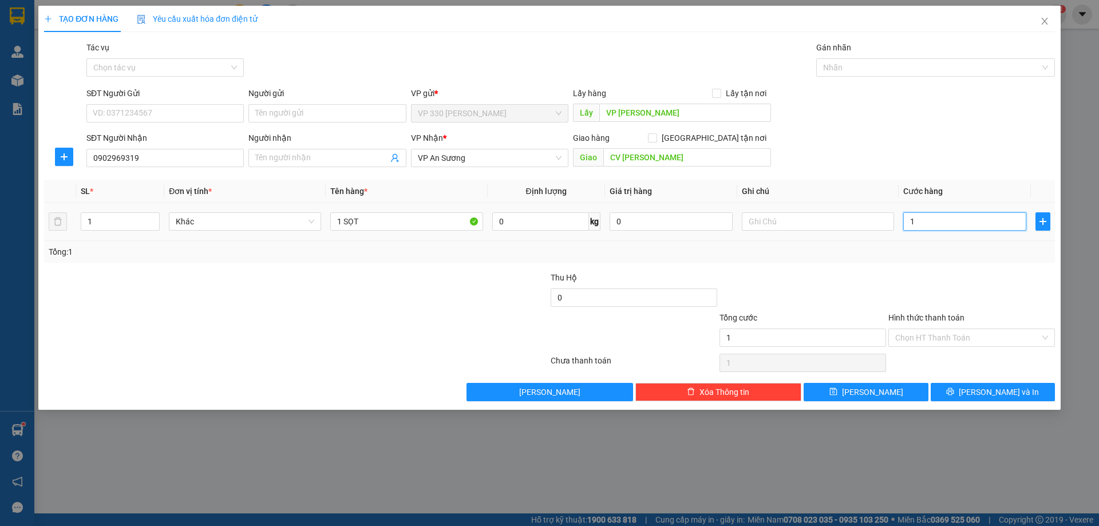
type input "10"
type input "100"
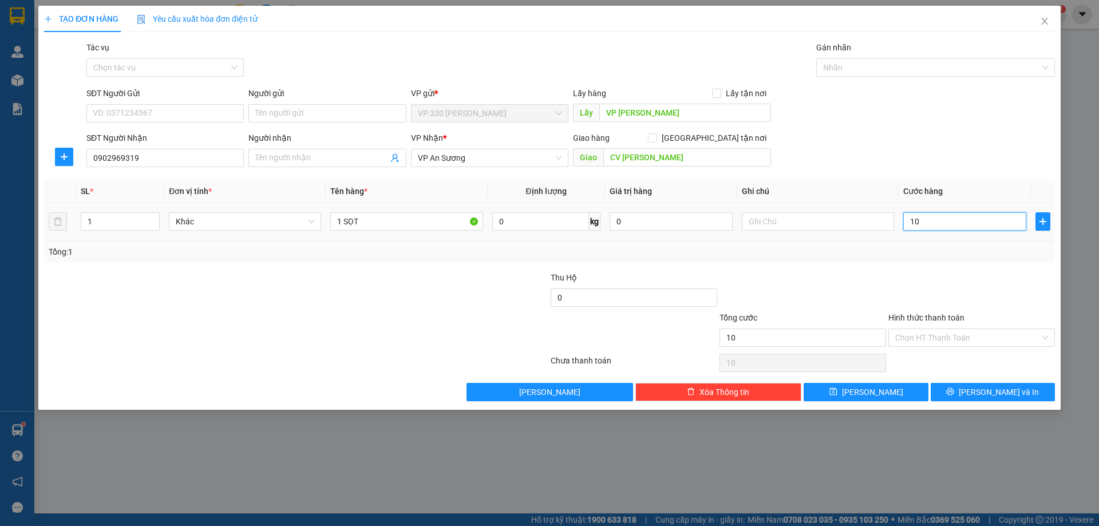
type input "100"
type input "1.000"
type input "10.000"
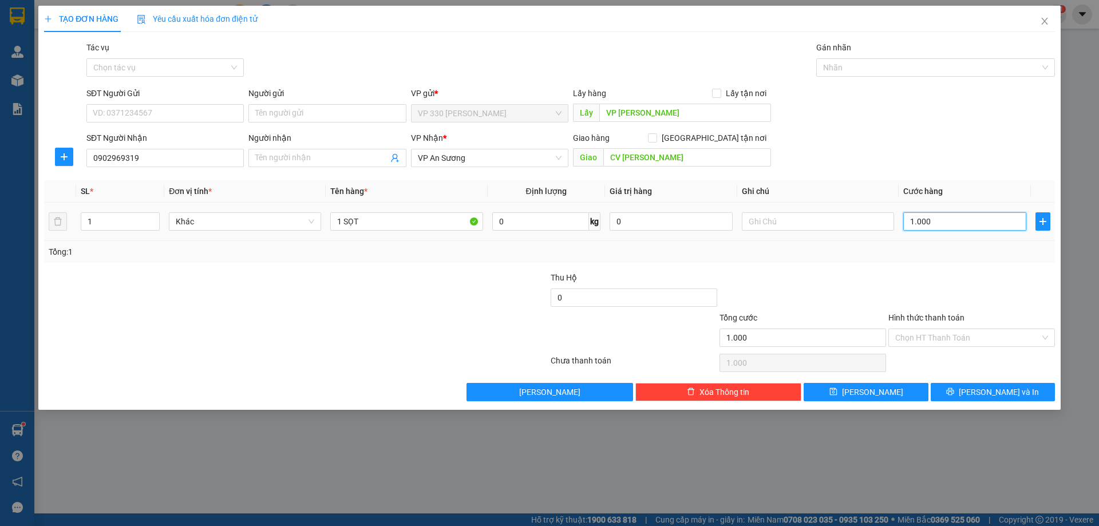
type input "10.000"
type input "100.000"
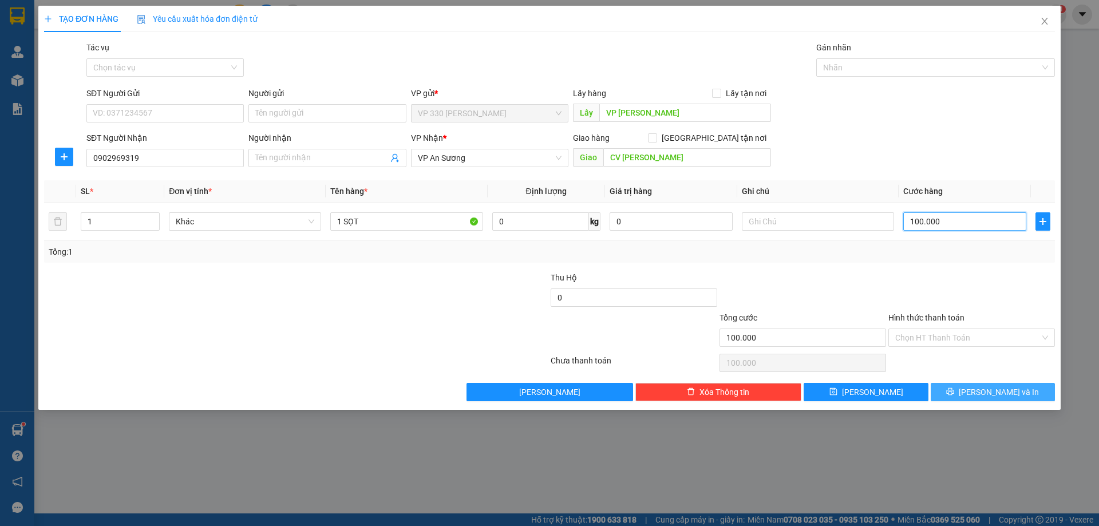
type input "100.000"
click at [1005, 396] on span "[PERSON_NAME] và In" at bounding box center [999, 392] width 80 height 13
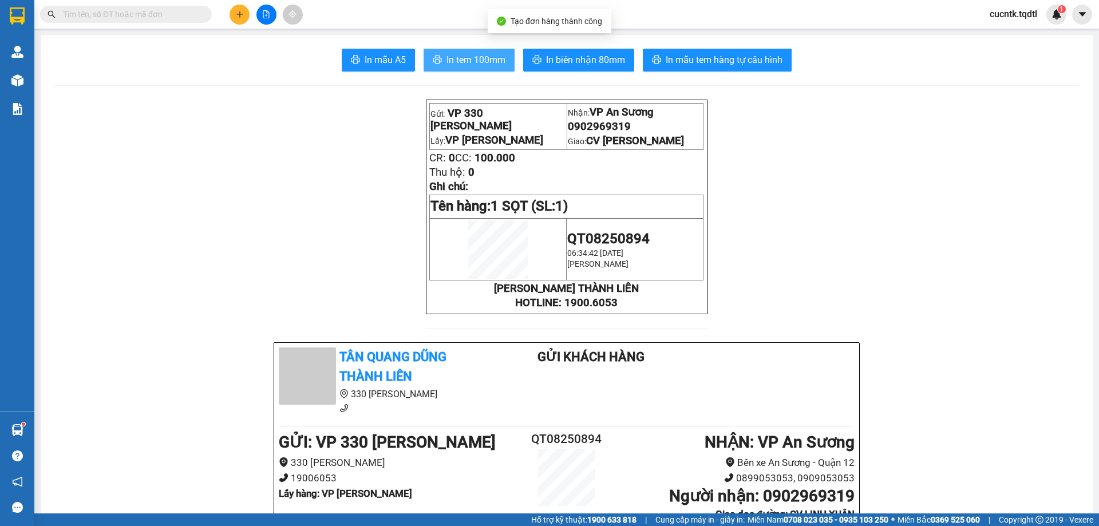
click at [453, 62] on span "In tem 100mm" at bounding box center [476, 60] width 59 height 14
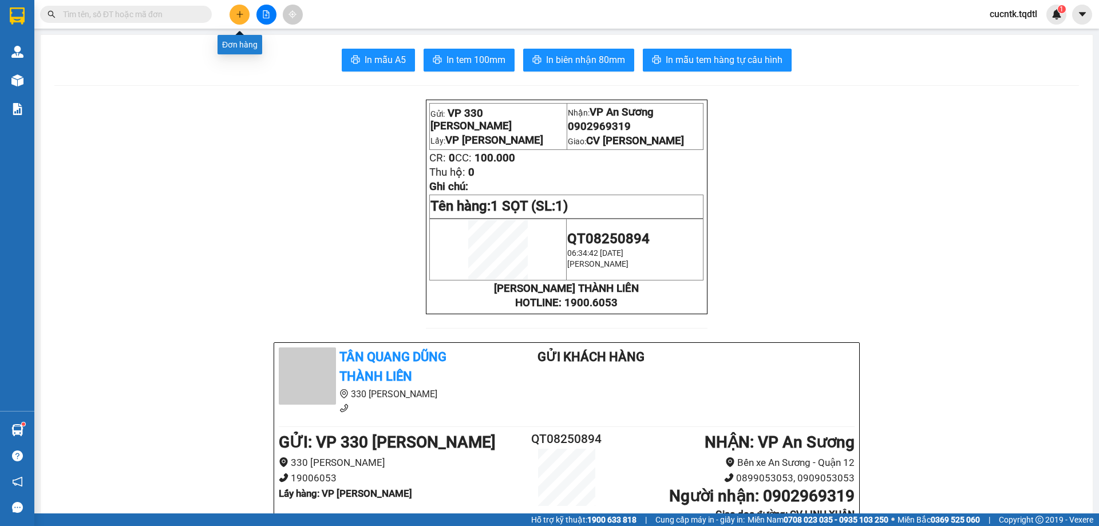
click at [242, 17] on icon "plus" at bounding box center [240, 14] width 8 height 8
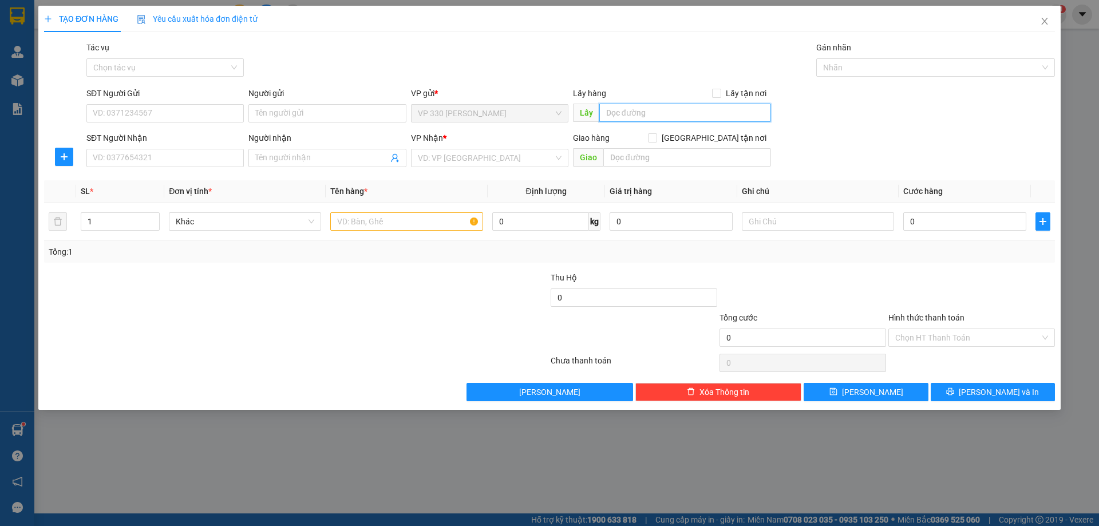
click at [700, 114] on input "text" at bounding box center [686, 113] width 172 height 18
type input "VP [PERSON_NAME]"
click at [140, 153] on input "SĐT Người Nhận" at bounding box center [164, 158] width 157 height 18
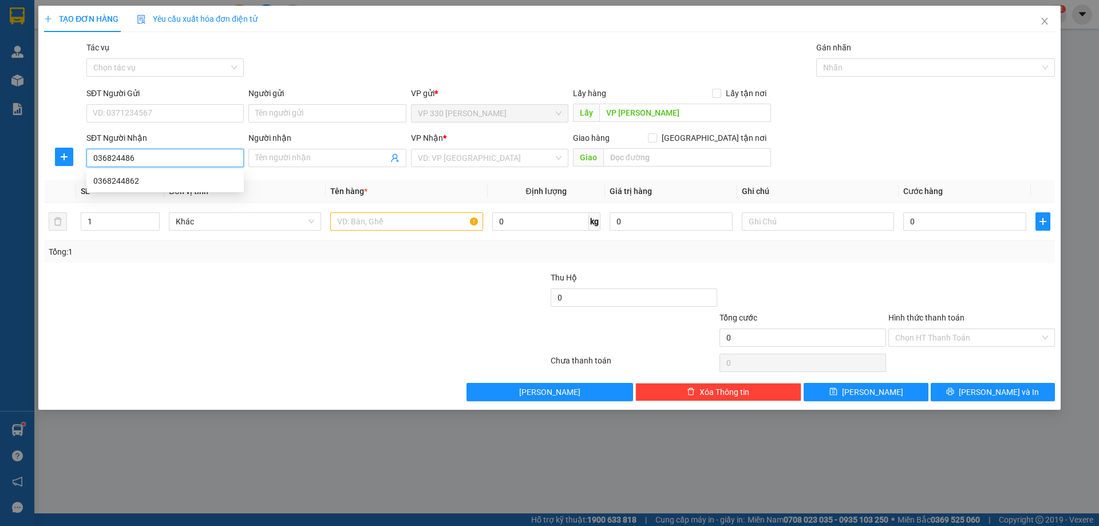
type input "0368244862"
click at [141, 184] on div "0368244862" at bounding box center [165, 181] width 144 height 13
type input "100.000"
type input "0368244862"
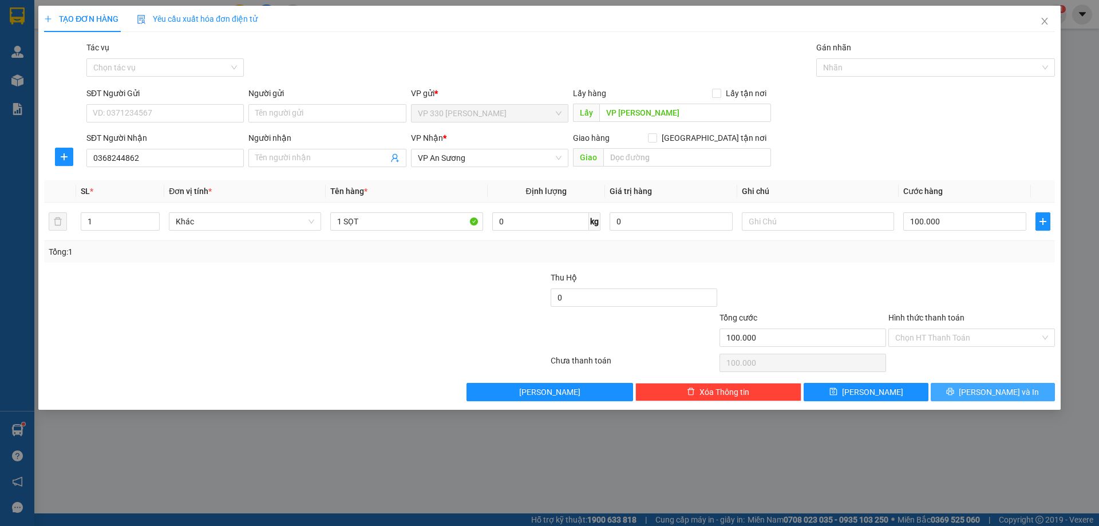
click at [1005, 392] on span "[PERSON_NAME] và In" at bounding box center [999, 392] width 80 height 13
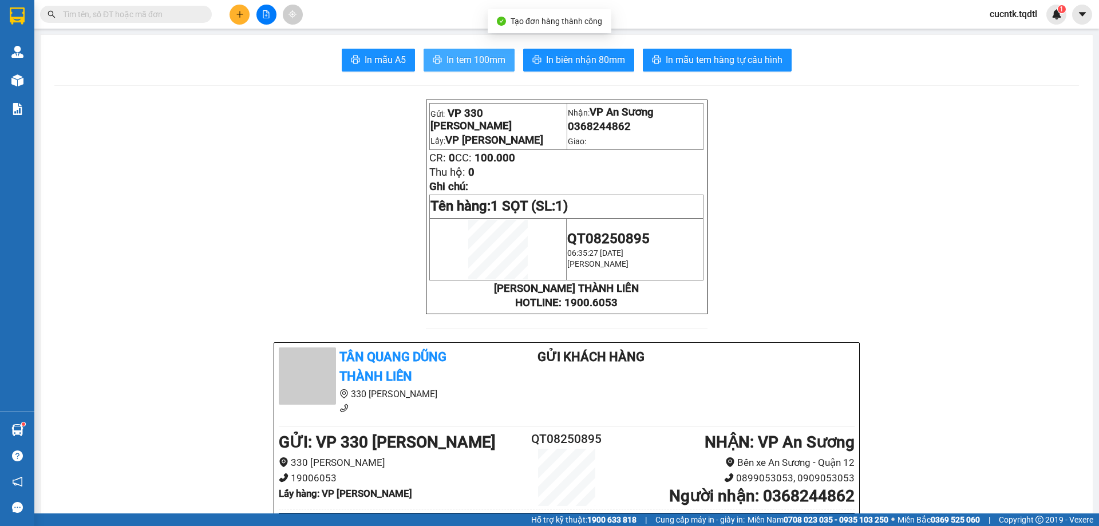
click at [490, 55] on span "In tem 100mm" at bounding box center [476, 60] width 59 height 14
click at [457, 57] on span "In tem 100mm" at bounding box center [476, 60] width 59 height 14
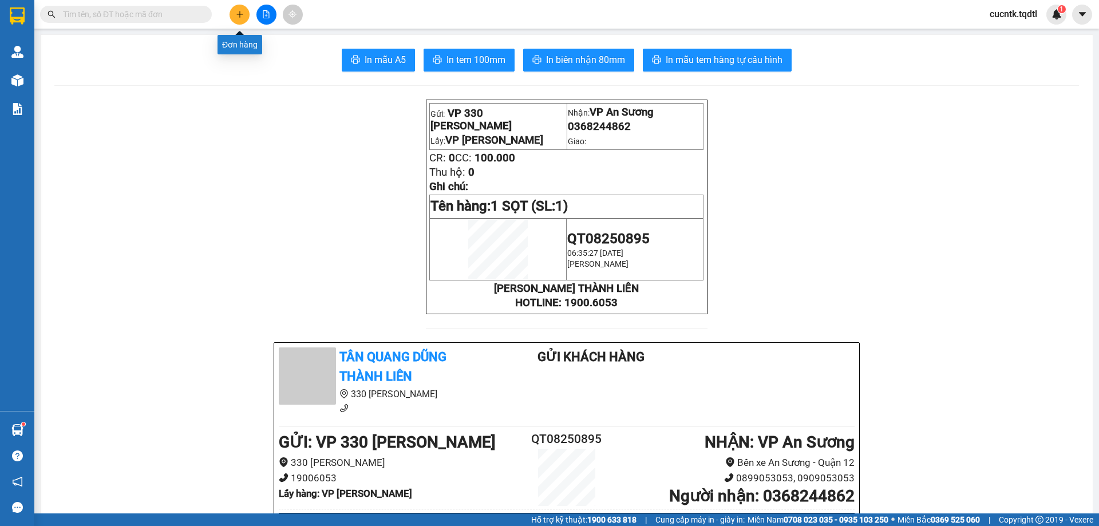
click at [232, 10] on button at bounding box center [240, 15] width 20 height 20
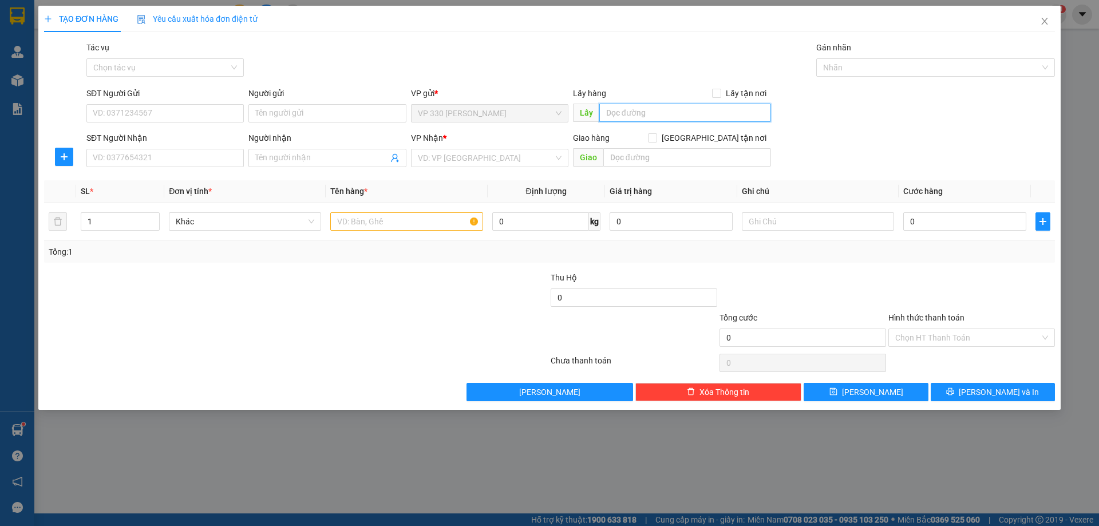
click at [630, 111] on input "text" at bounding box center [686, 113] width 172 height 18
type input "VP [PERSON_NAME]"
click at [107, 152] on input "SĐT Người Nhận" at bounding box center [164, 158] width 157 height 18
type input "0768519155"
click at [513, 159] on input "search" at bounding box center [486, 157] width 136 height 17
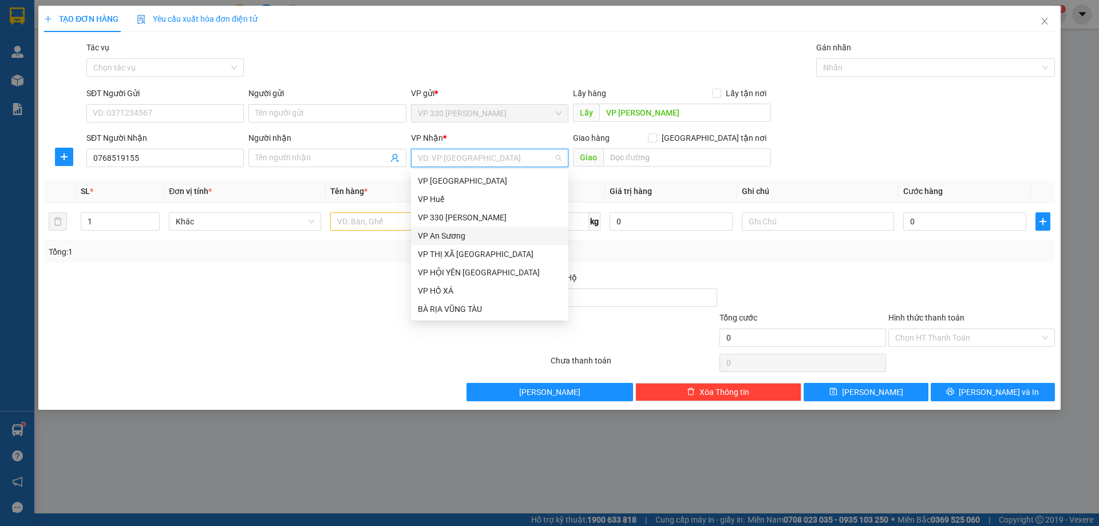
click at [469, 241] on div "VP An Sương" at bounding box center [490, 236] width 144 height 13
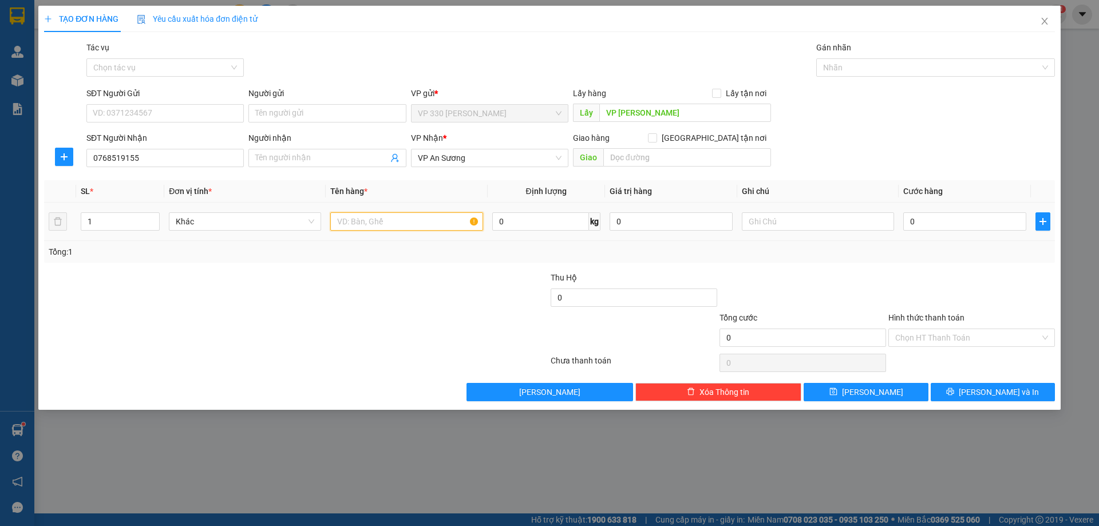
click at [366, 226] on input "text" at bounding box center [406, 221] width 152 height 18
type input "1 XỐP"
click at [955, 225] on input "0" at bounding box center [965, 221] width 123 height 18
type input "1"
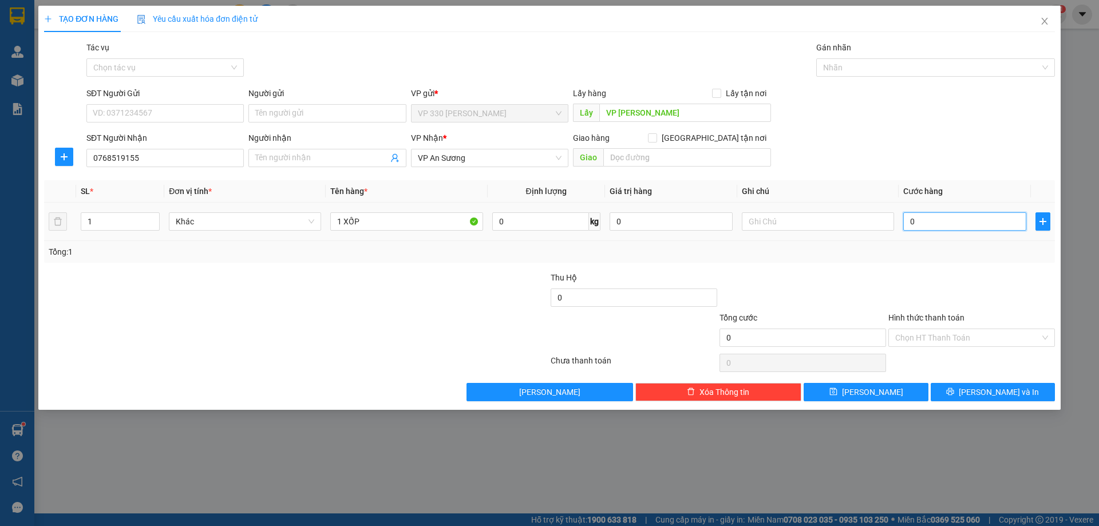
type input "1"
type input "15"
type input "150"
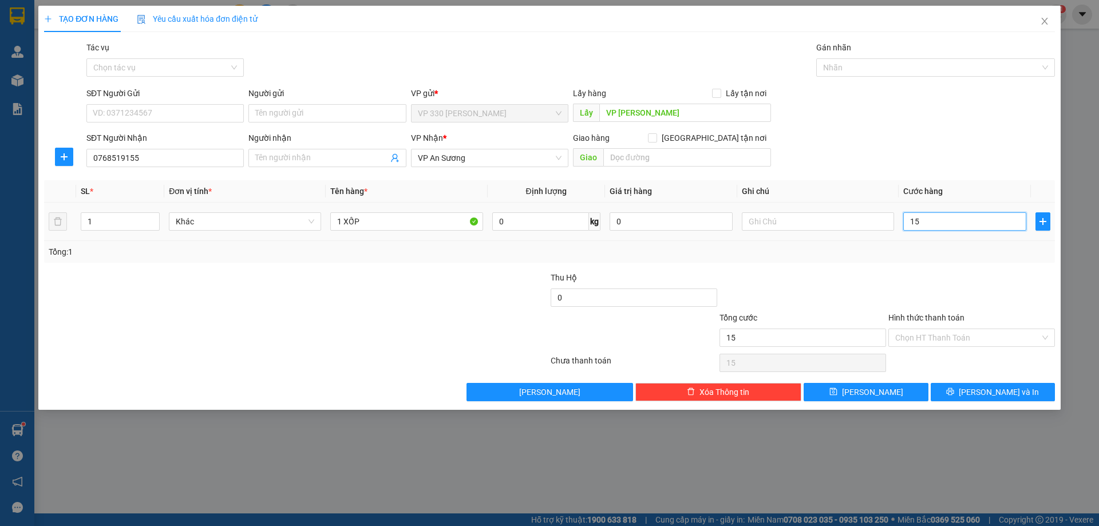
type input "150"
type input "1.500"
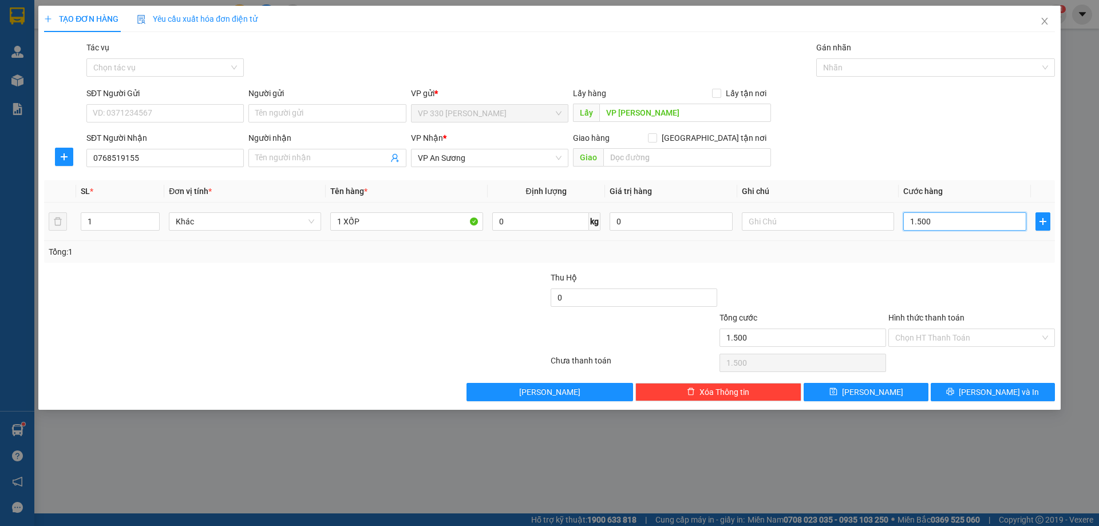
type input "15.000"
type input "150.000"
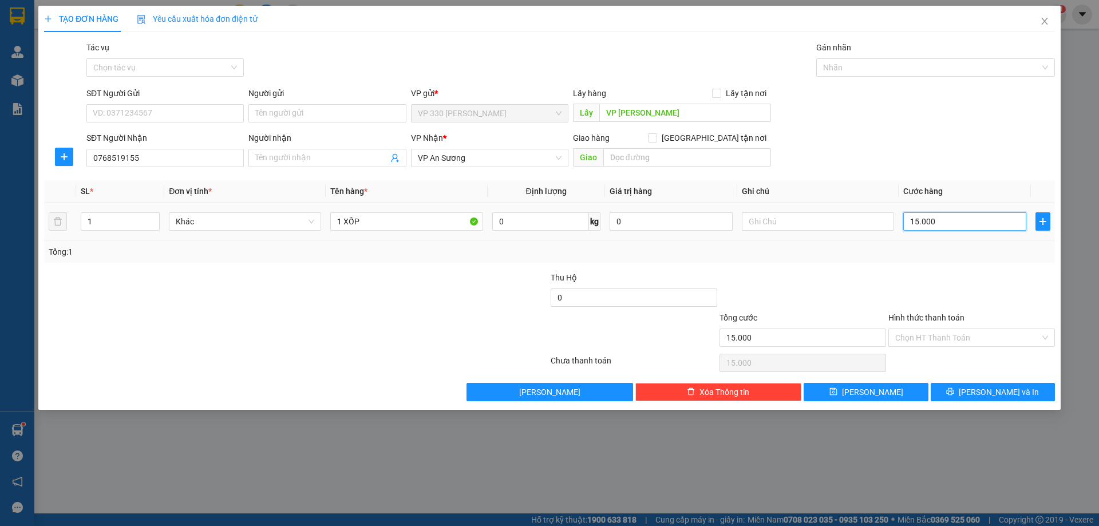
type input "150.000"
click at [960, 335] on input "Hình thức thanh toán" at bounding box center [968, 337] width 145 height 17
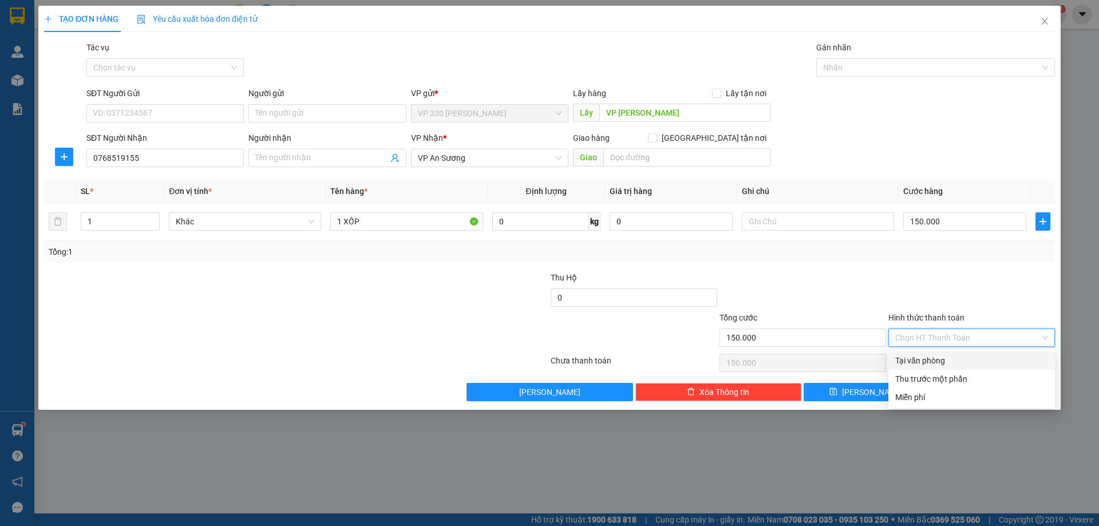
click at [917, 358] on div "Tại văn phòng" at bounding box center [972, 360] width 153 height 13
type input "0"
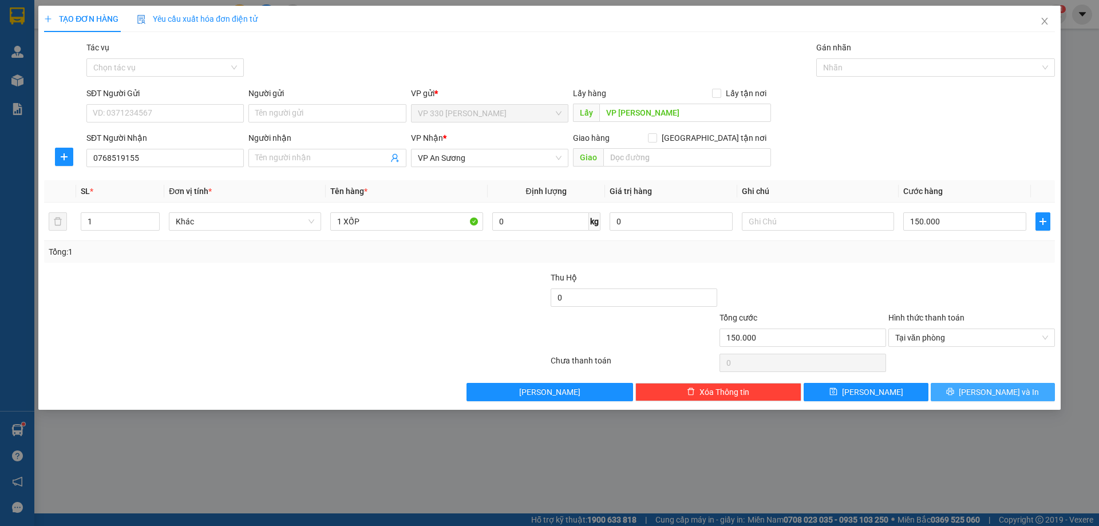
click at [1007, 391] on span "[PERSON_NAME] và In" at bounding box center [999, 392] width 80 height 13
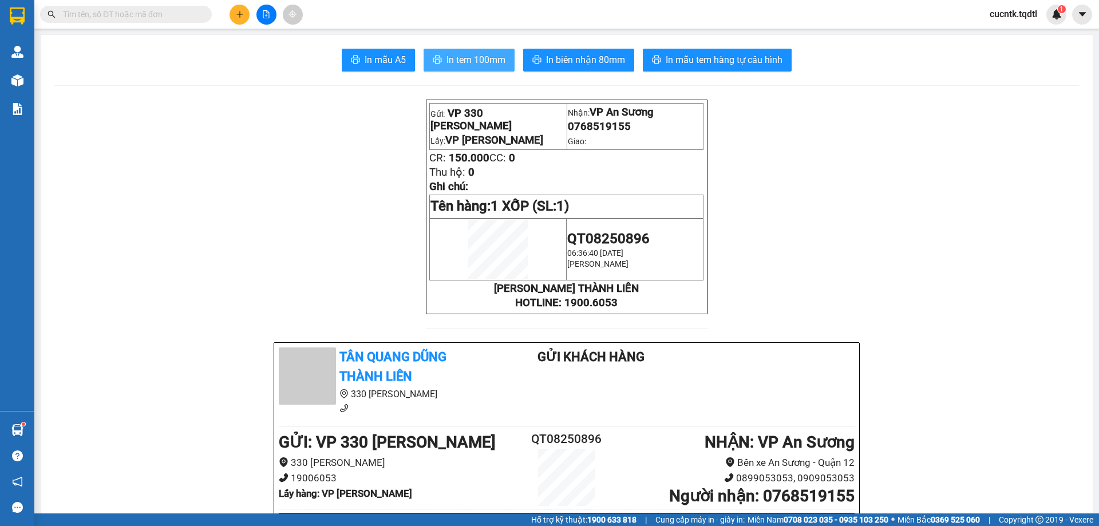
click at [471, 59] on span "In tem 100mm" at bounding box center [476, 60] width 59 height 14
click at [240, 11] on icon "plus" at bounding box center [239, 14] width 1 height 6
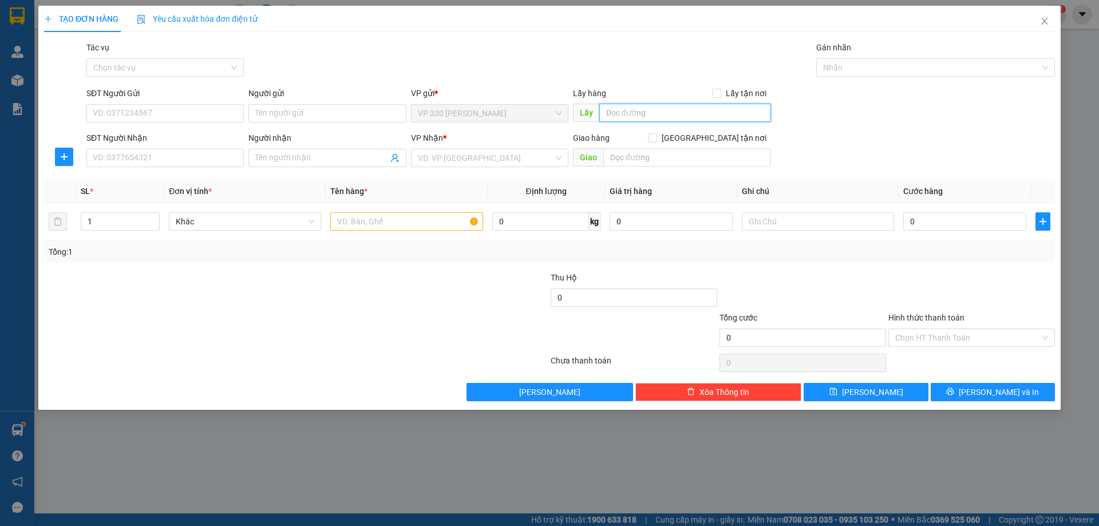
click at [728, 120] on input "text" at bounding box center [686, 113] width 172 height 18
type input "0"
type input "VP [PERSON_NAME]"
click at [195, 156] on input "SĐT Người Nhận" at bounding box center [164, 158] width 157 height 18
type input "0972800139"
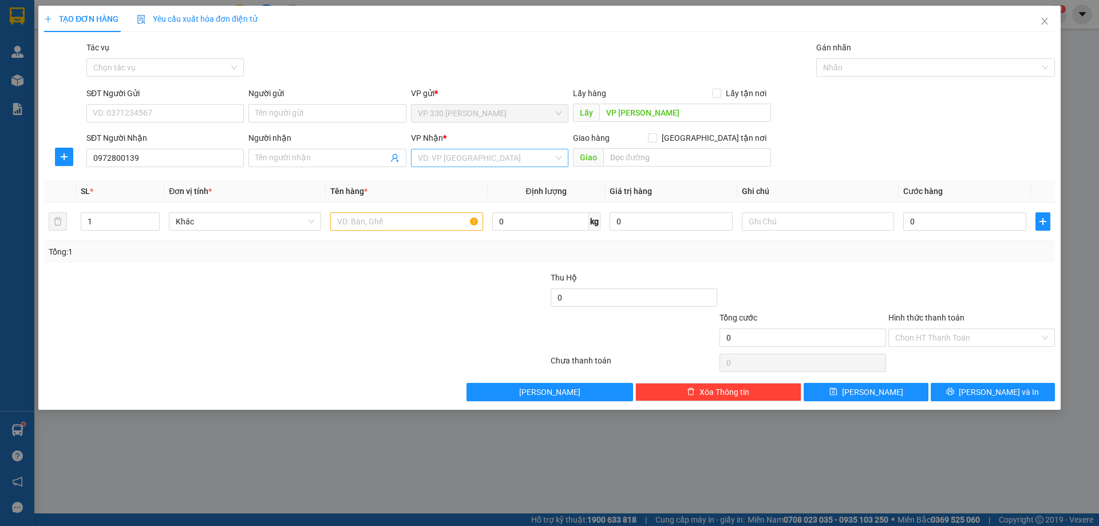
click at [473, 159] on input "search" at bounding box center [486, 157] width 136 height 17
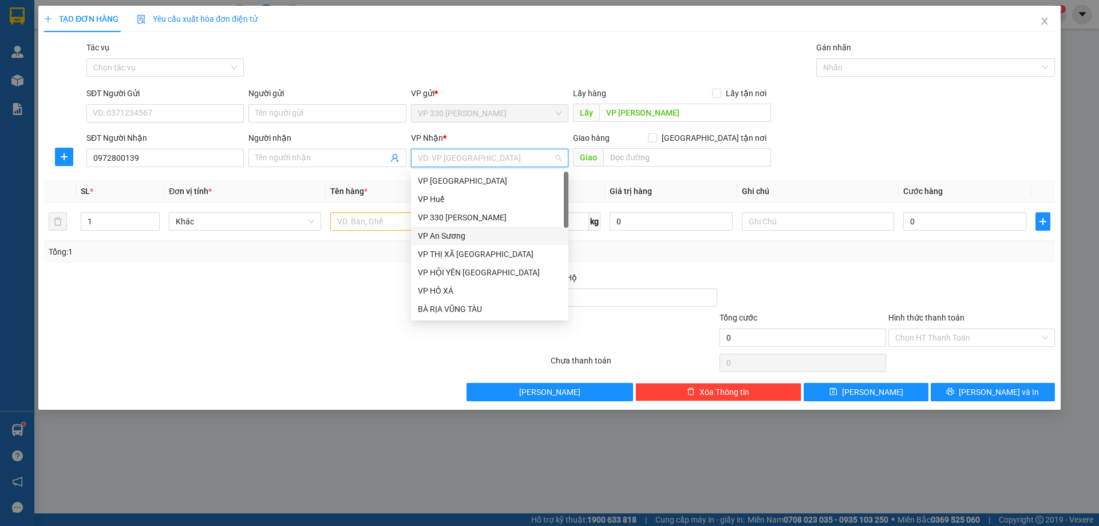
click at [499, 236] on div "VP An Sương" at bounding box center [490, 236] width 144 height 13
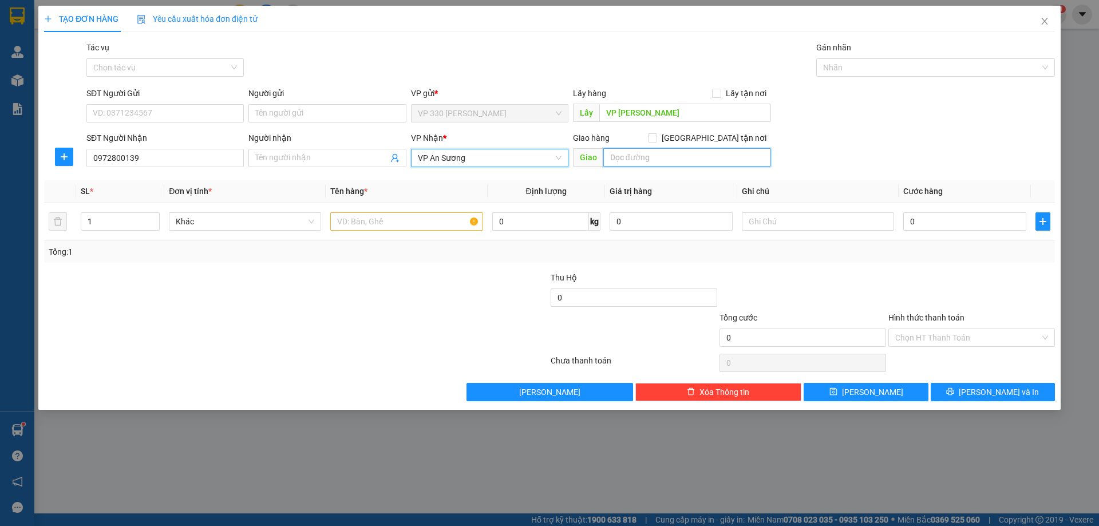
click at [667, 154] on input "text" at bounding box center [688, 157] width 168 height 18
type input "TAM HIỆP"
click at [388, 228] on input "text" at bounding box center [406, 221] width 152 height 18
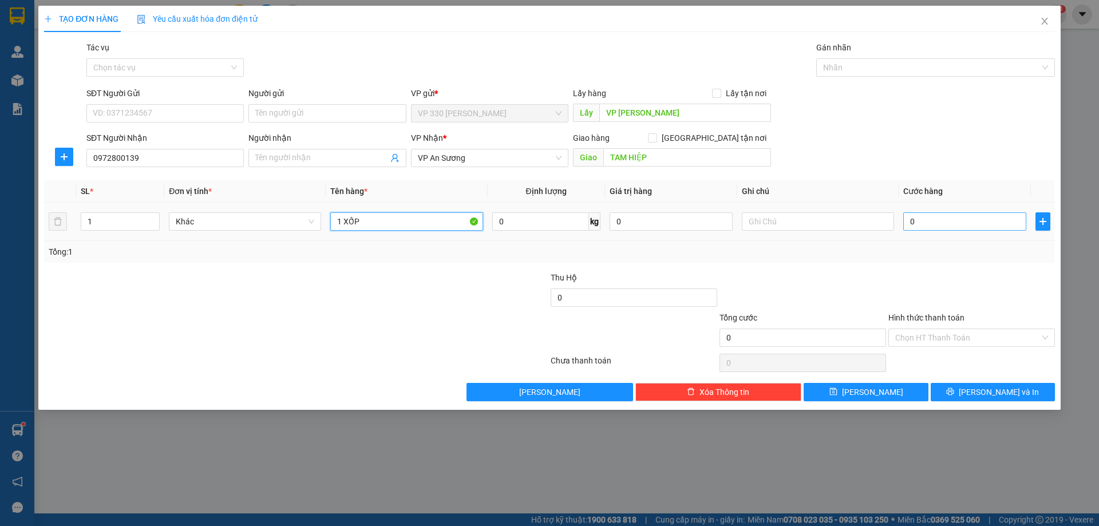
type input "1 XỐP"
click at [933, 218] on input "0" at bounding box center [965, 221] width 123 height 18
type input "1"
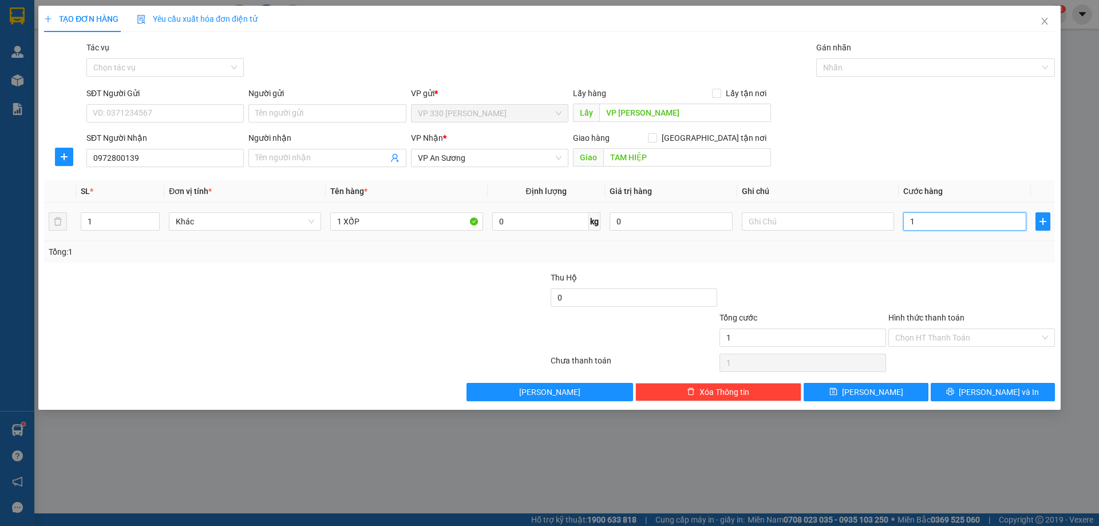
type input "15"
type input "150"
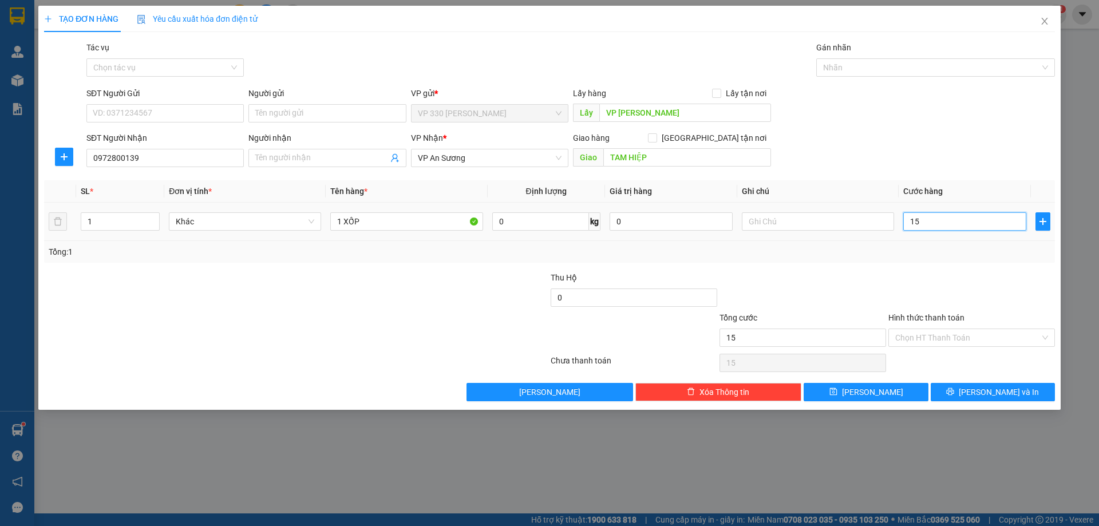
type input "150"
type input "1.500"
type input "15.000"
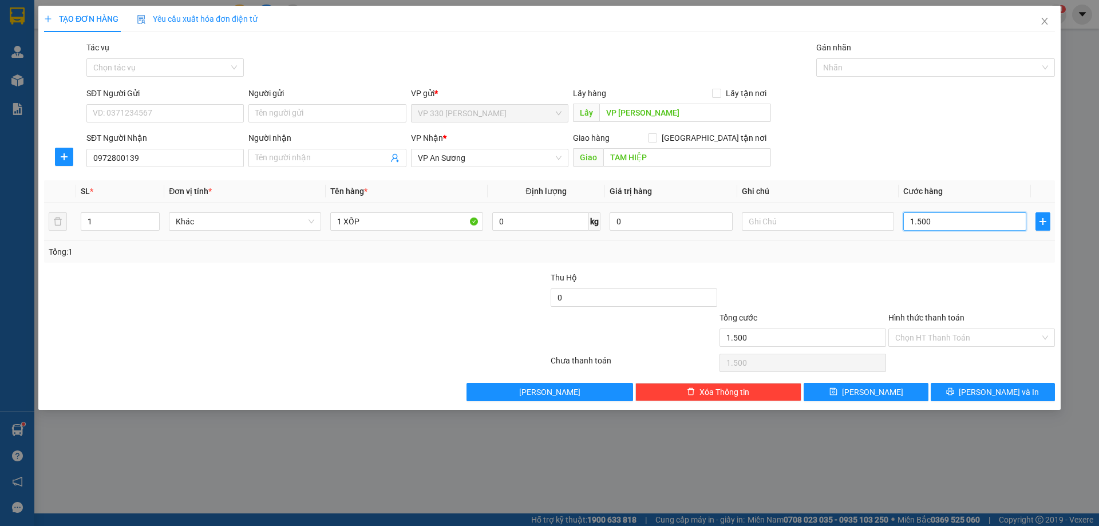
type input "15.000"
type input "150.000"
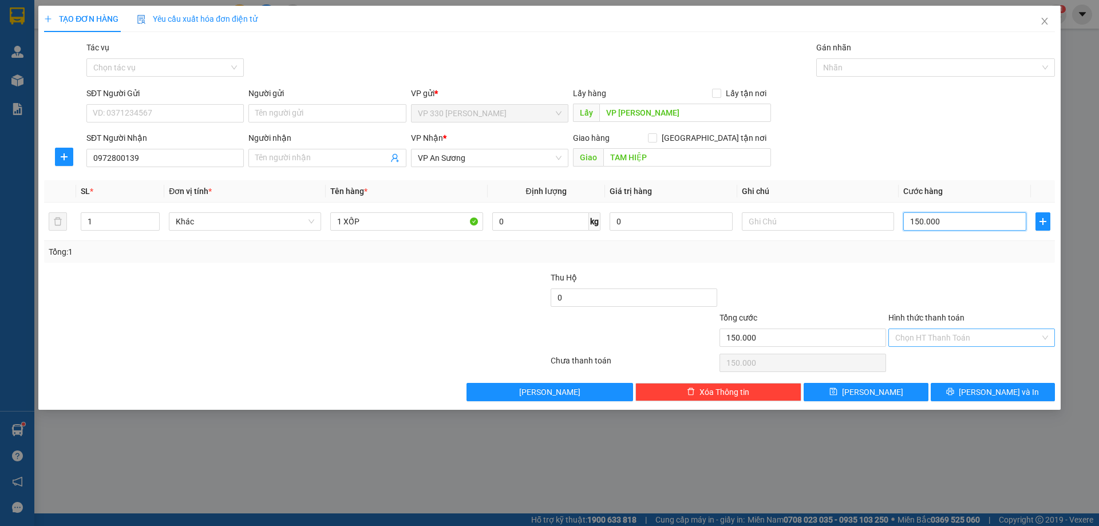
type input "150.000"
click at [1000, 344] on input "Hình thức thanh toán" at bounding box center [968, 337] width 145 height 17
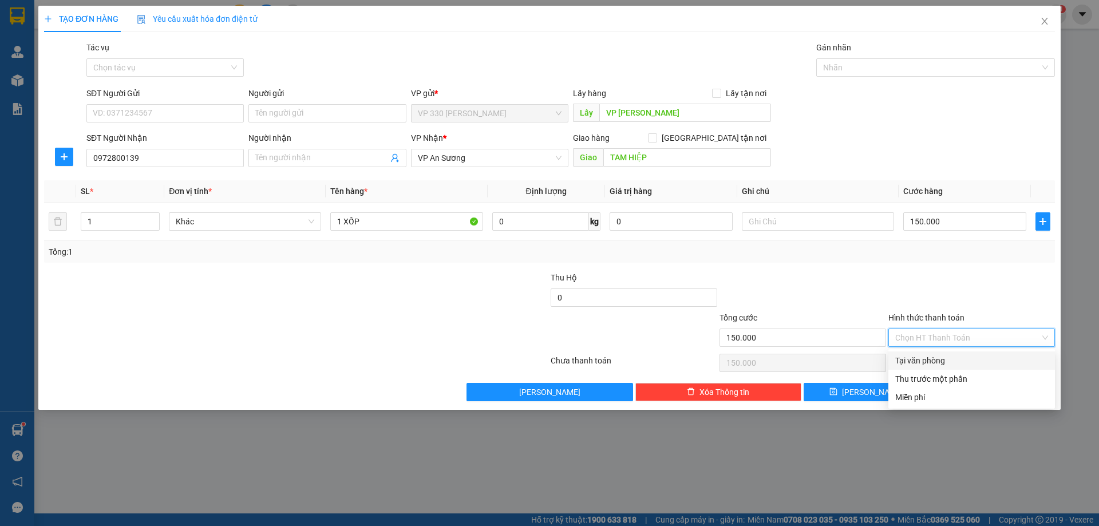
click at [961, 363] on div "Tại văn phòng" at bounding box center [972, 360] width 153 height 13
type input "0"
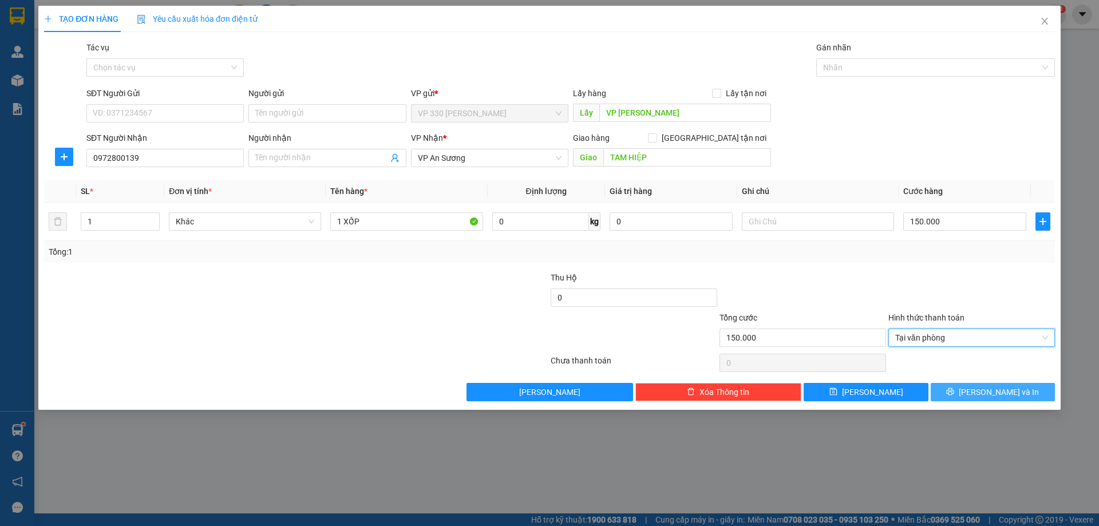
click at [992, 390] on span "[PERSON_NAME] và In" at bounding box center [999, 392] width 80 height 13
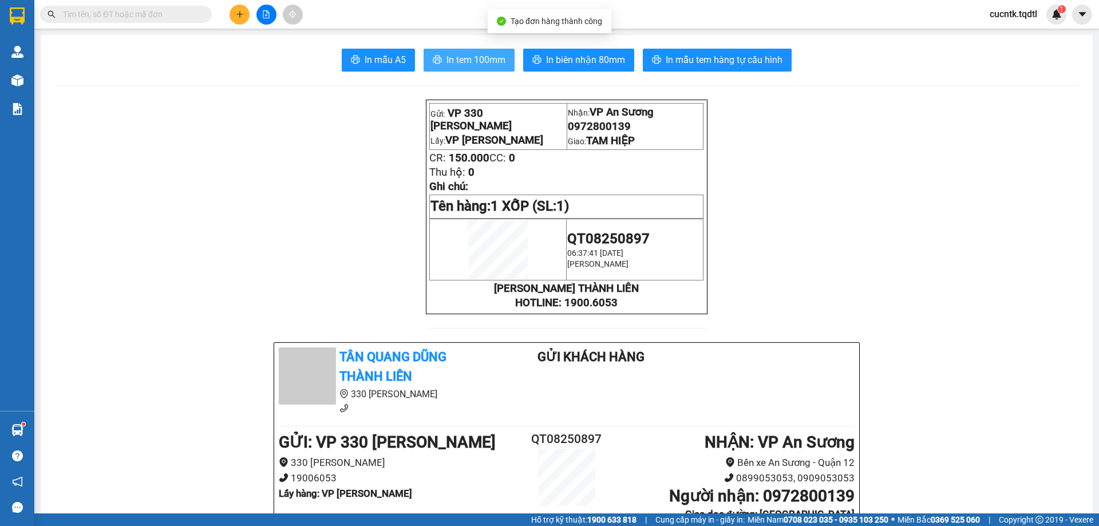
click at [463, 58] on span "In tem 100mm" at bounding box center [476, 60] width 59 height 14
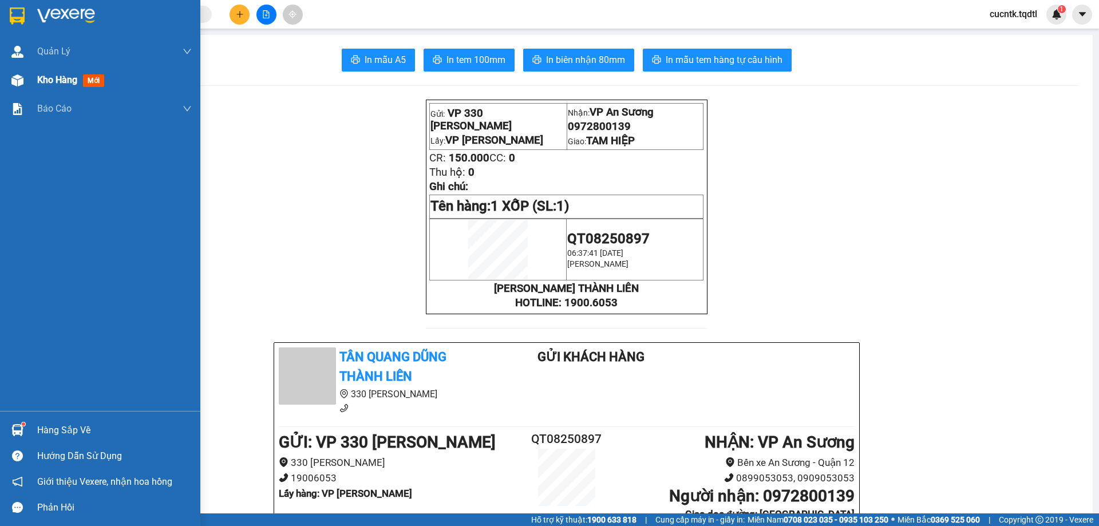
click at [14, 83] on img at bounding box center [17, 80] width 12 height 12
